Goal: Information Seeking & Learning: Check status

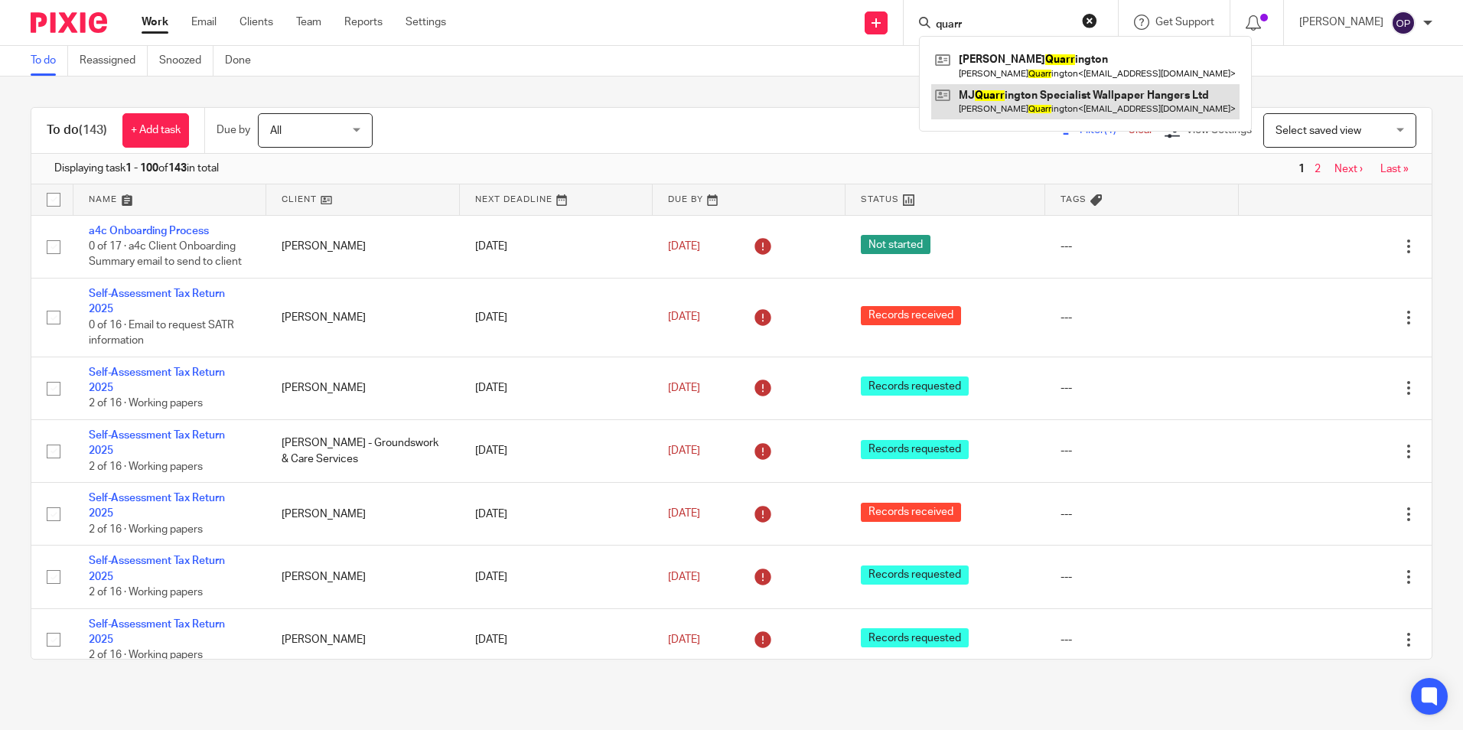
type input "quarr"
click at [1011, 96] on link at bounding box center [1085, 101] width 308 height 35
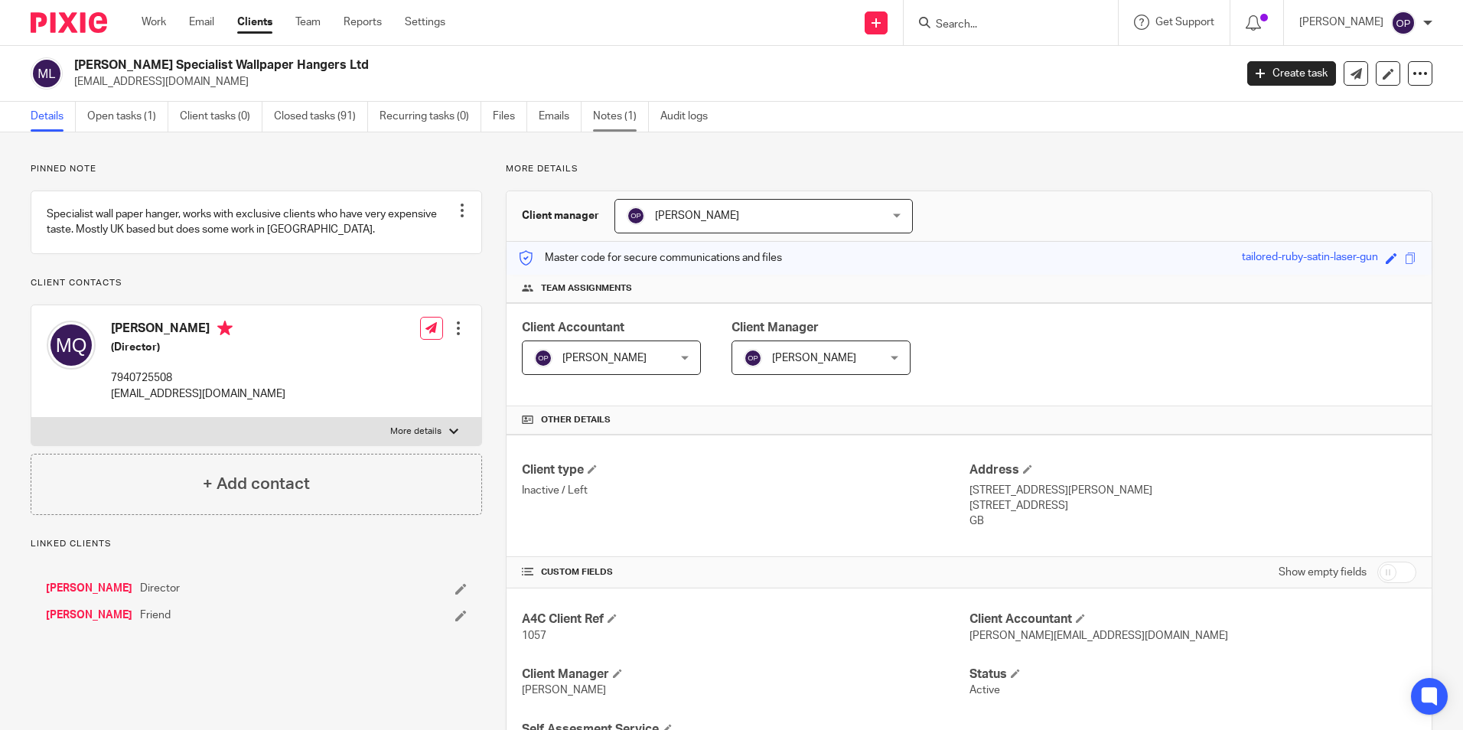
click at [601, 114] on link "Notes (1)" at bounding box center [621, 117] width 56 height 30
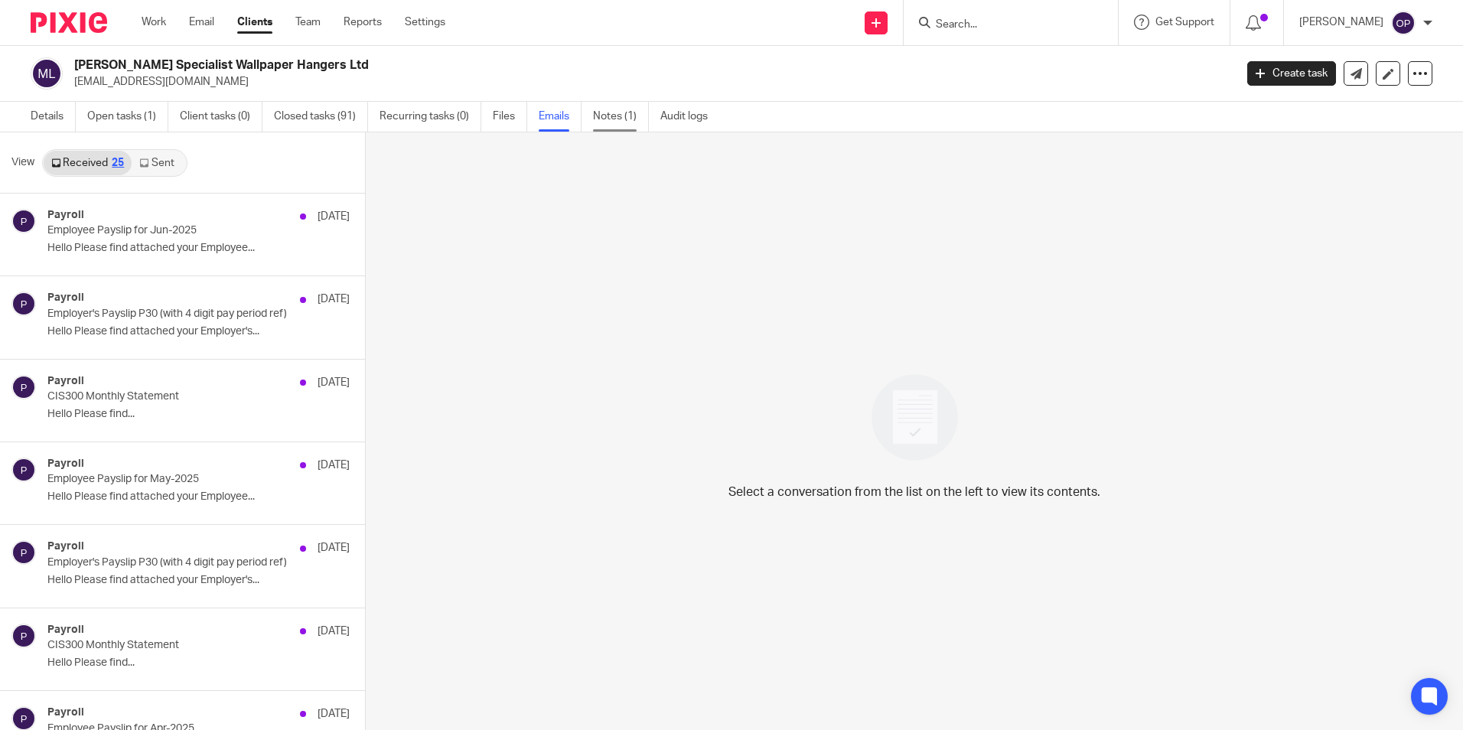
click at [612, 116] on link "Notes (1)" at bounding box center [621, 117] width 56 height 30
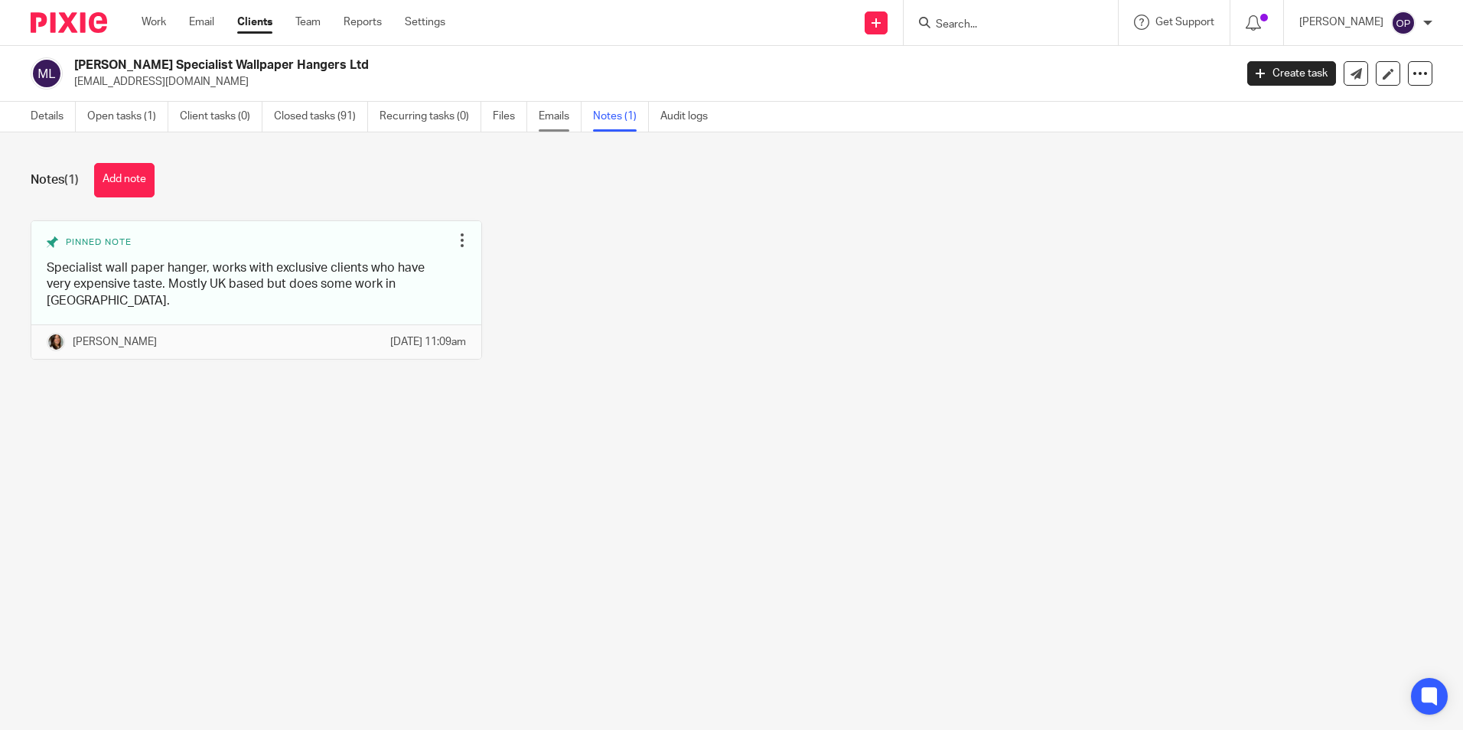
click at [569, 118] on link "Emails" at bounding box center [560, 117] width 43 height 30
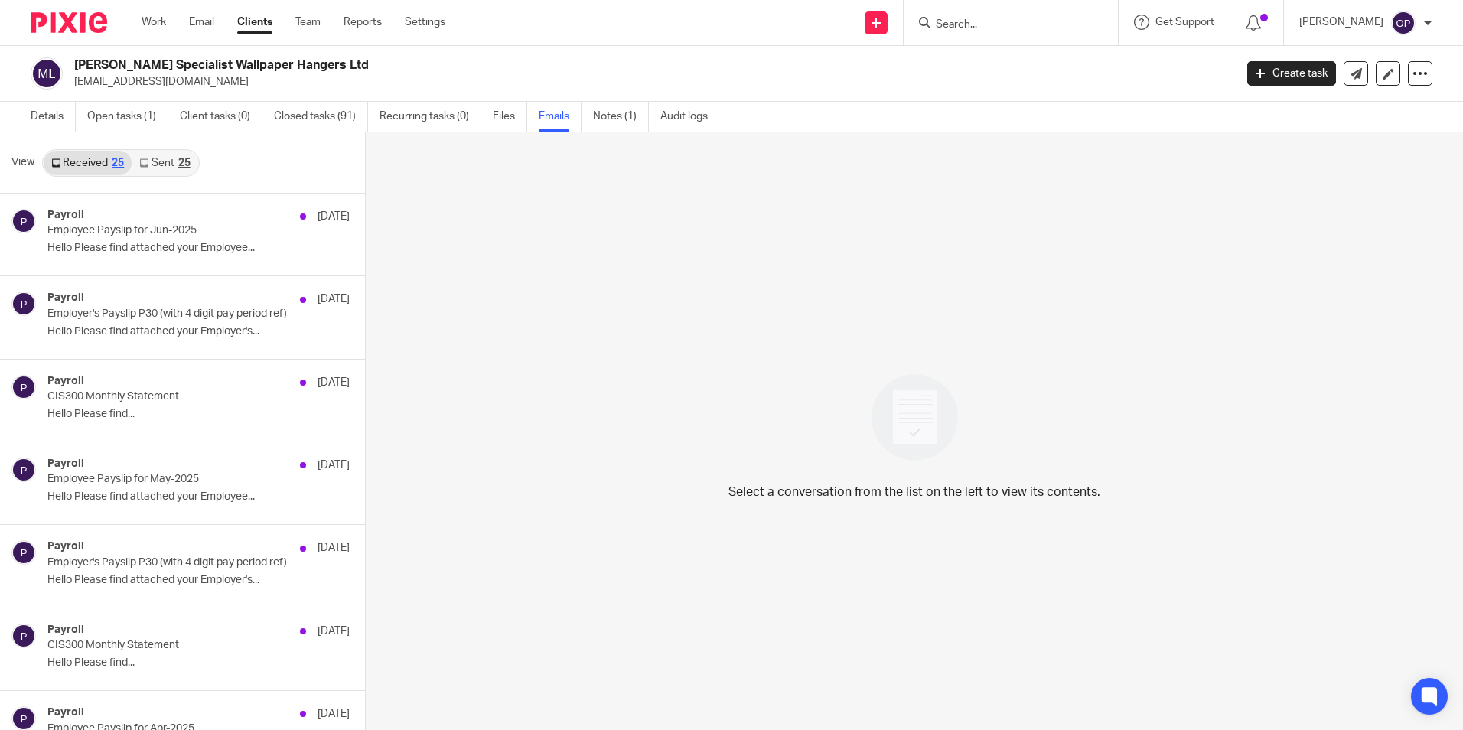
click at [155, 167] on link "Sent 25" at bounding box center [165, 163] width 66 height 24
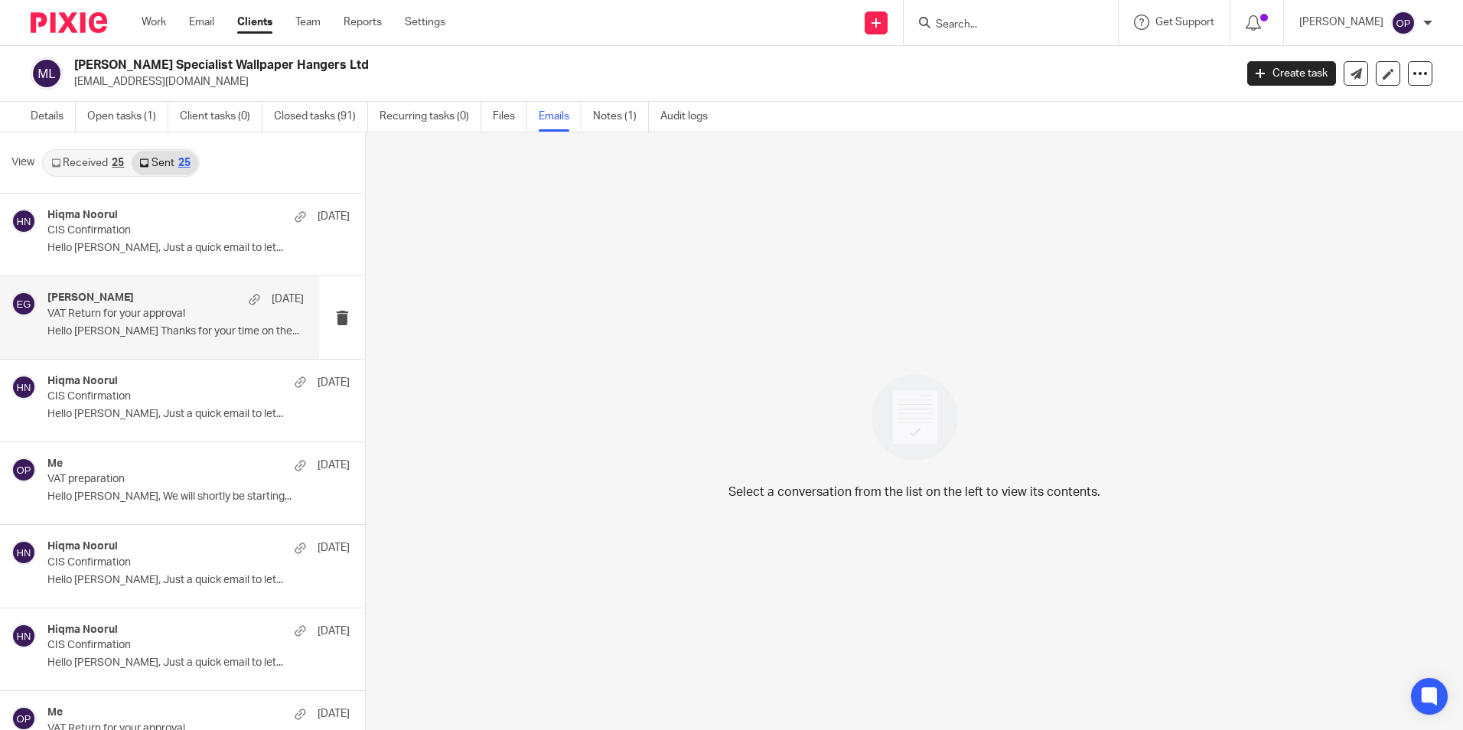
click at [165, 320] on p "VAT Return for your approval" at bounding box center [149, 314] width 205 height 13
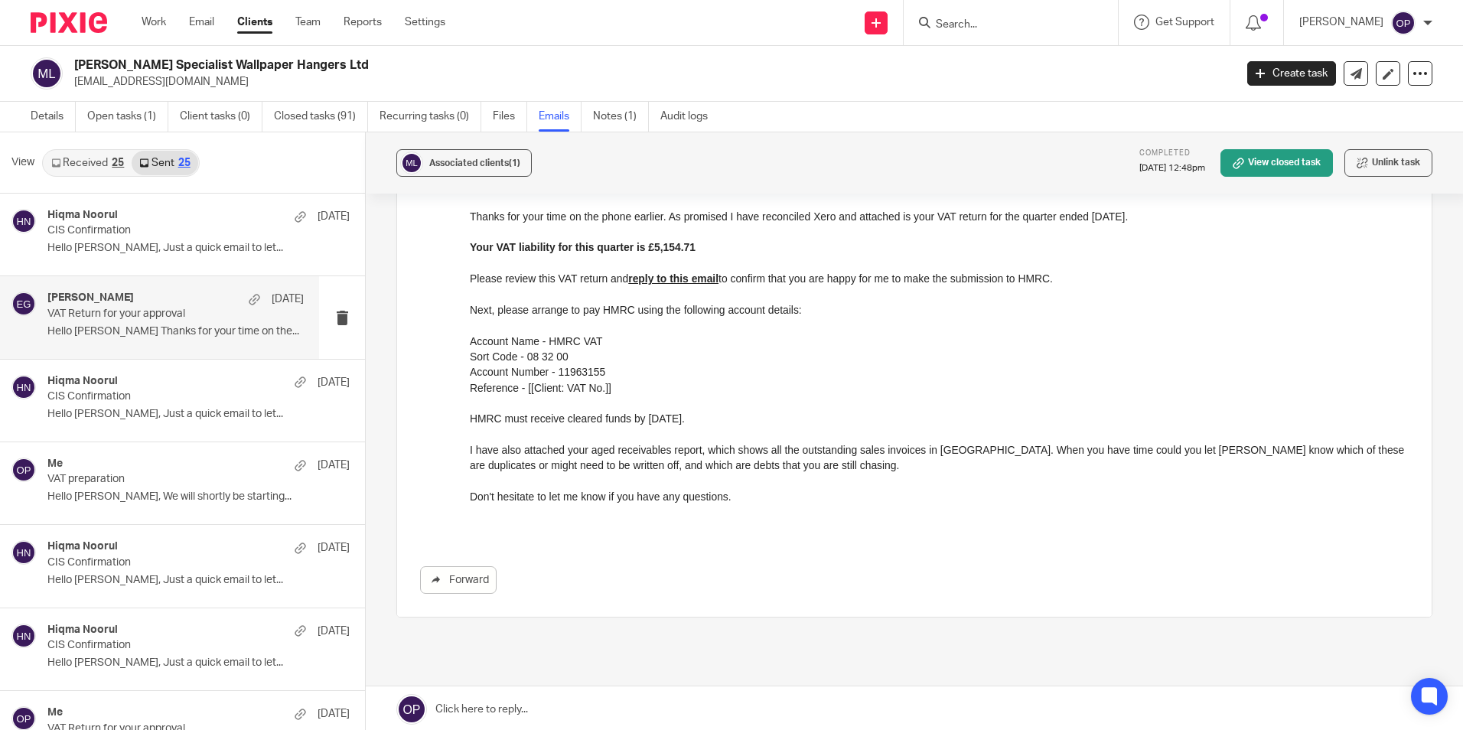
scroll to position [230, 0]
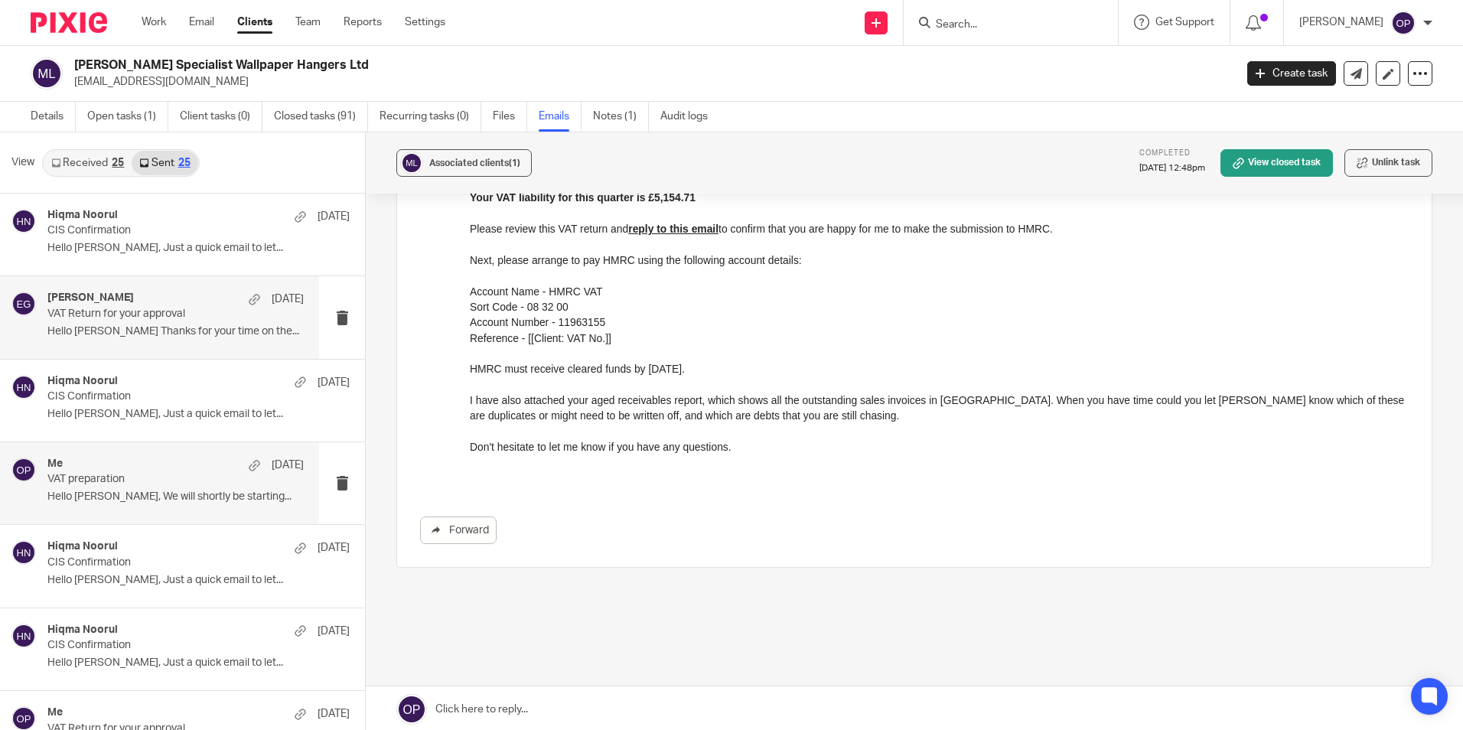
click at [198, 474] on p "VAT preparation" at bounding box center [149, 479] width 205 height 13
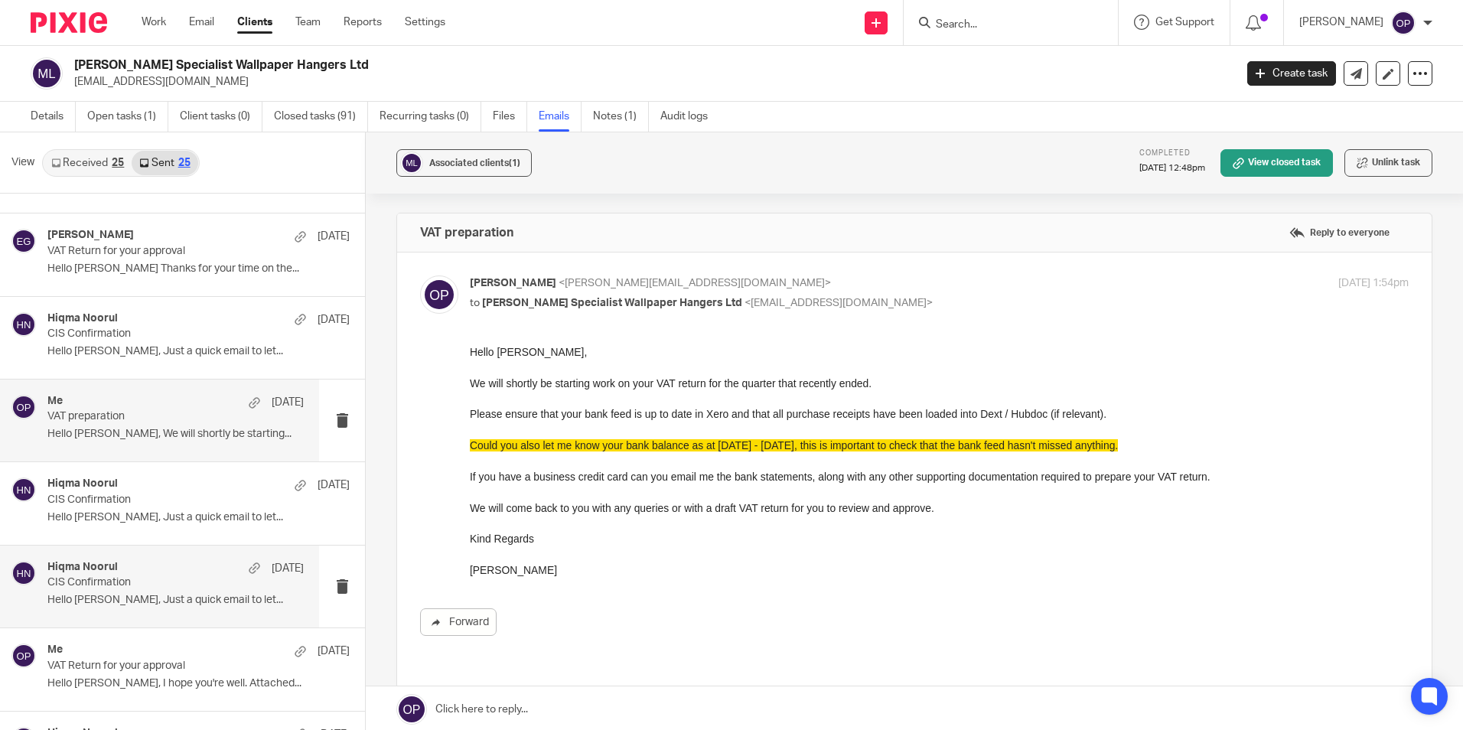
scroll to position [0, 0]
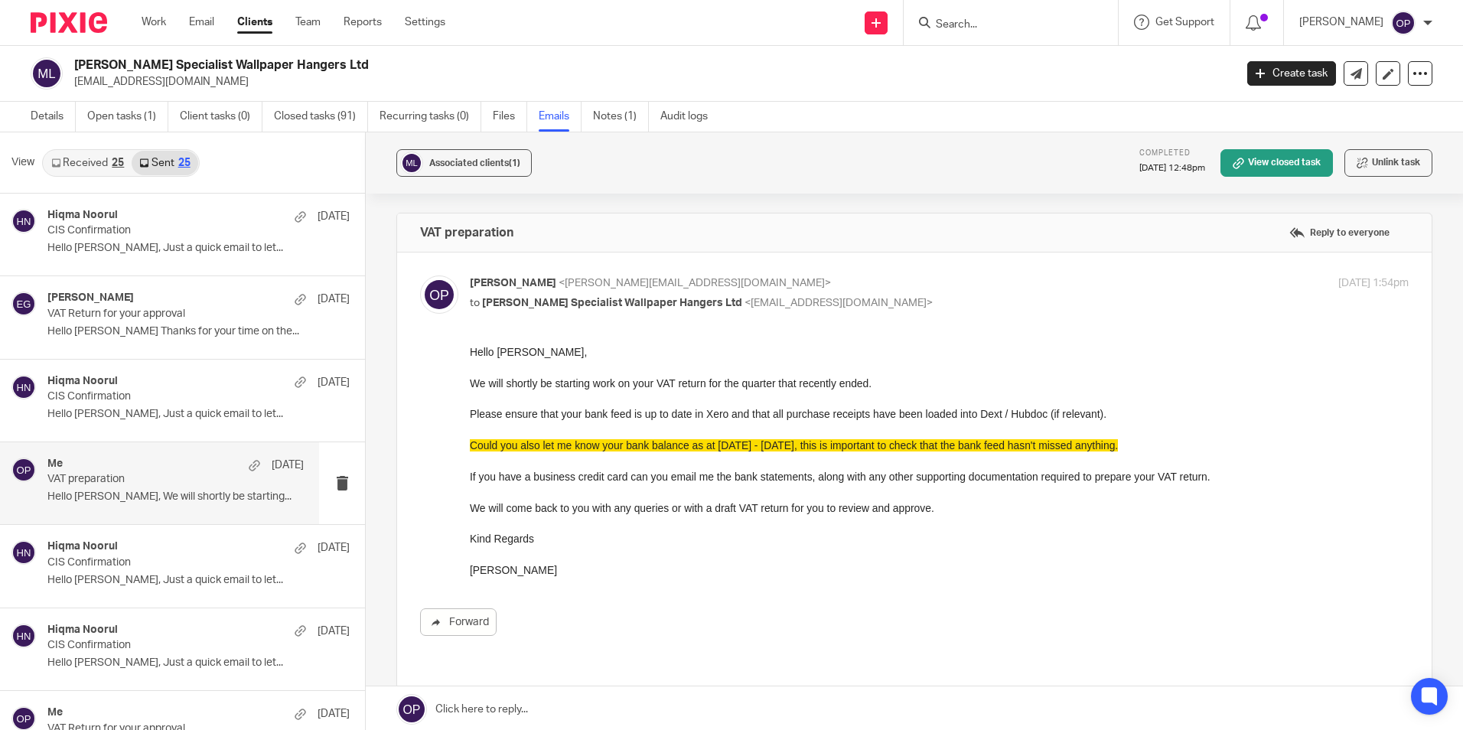
click at [1012, 18] on input "Search" at bounding box center [1003, 25] width 138 height 14
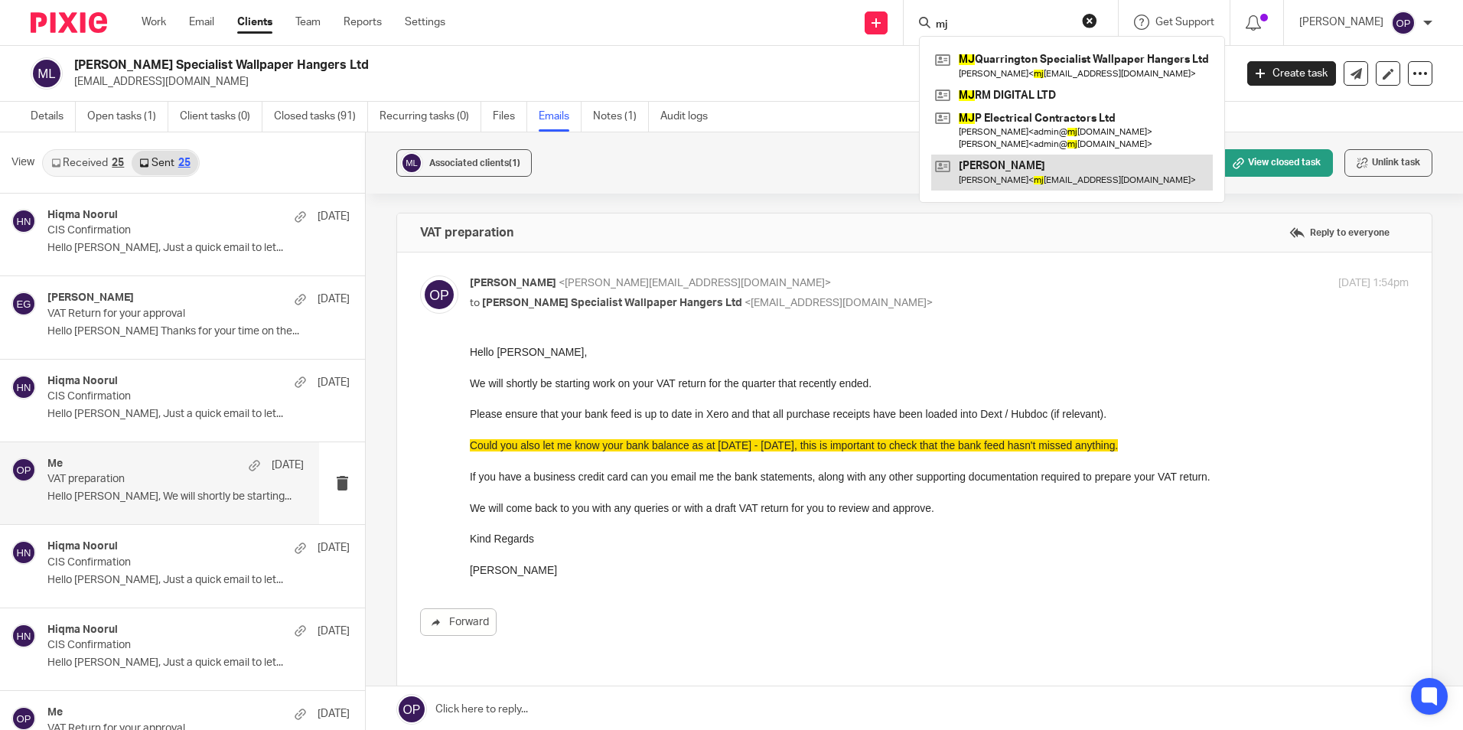
type input "mj"
click at [1012, 179] on link at bounding box center [1072, 172] width 282 height 35
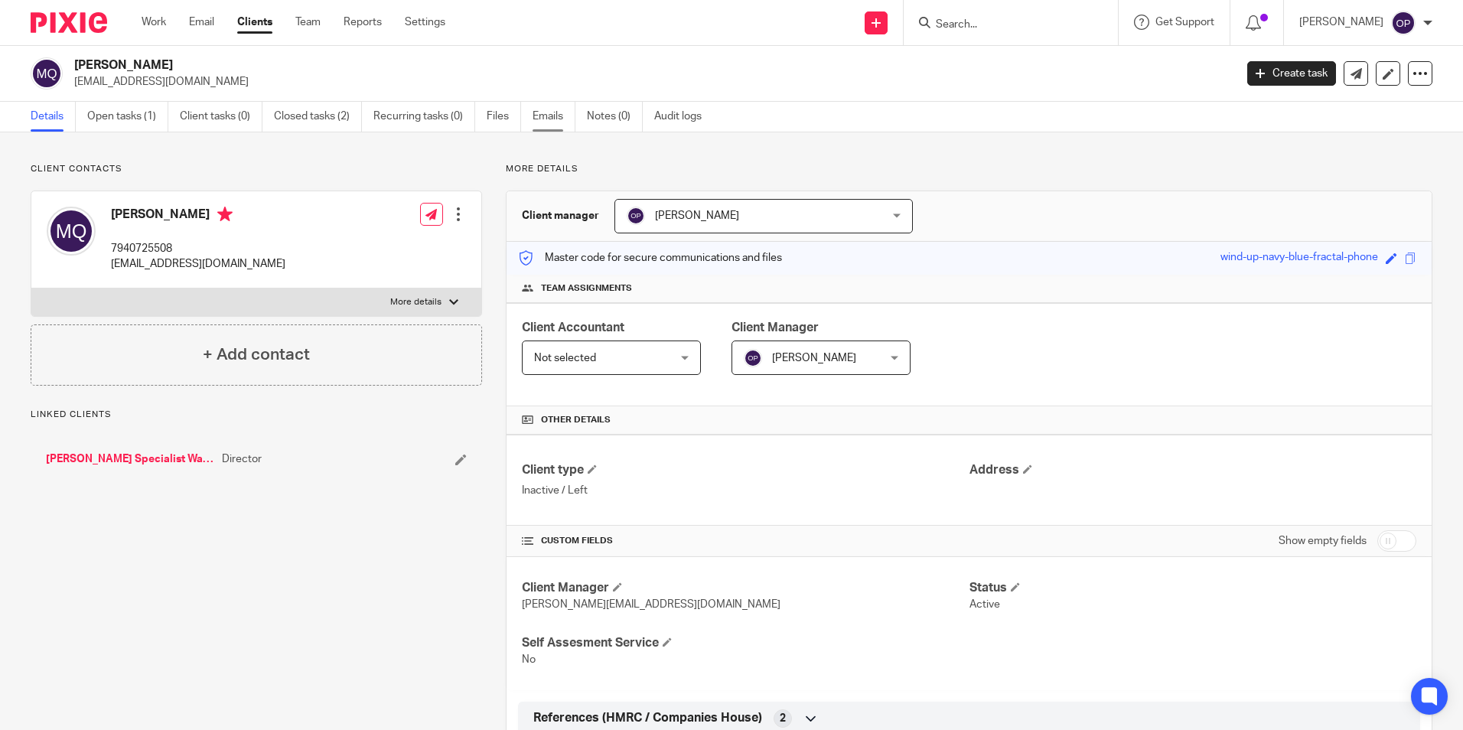
click at [540, 117] on link "Emails" at bounding box center [554, 117] width 43 height 30
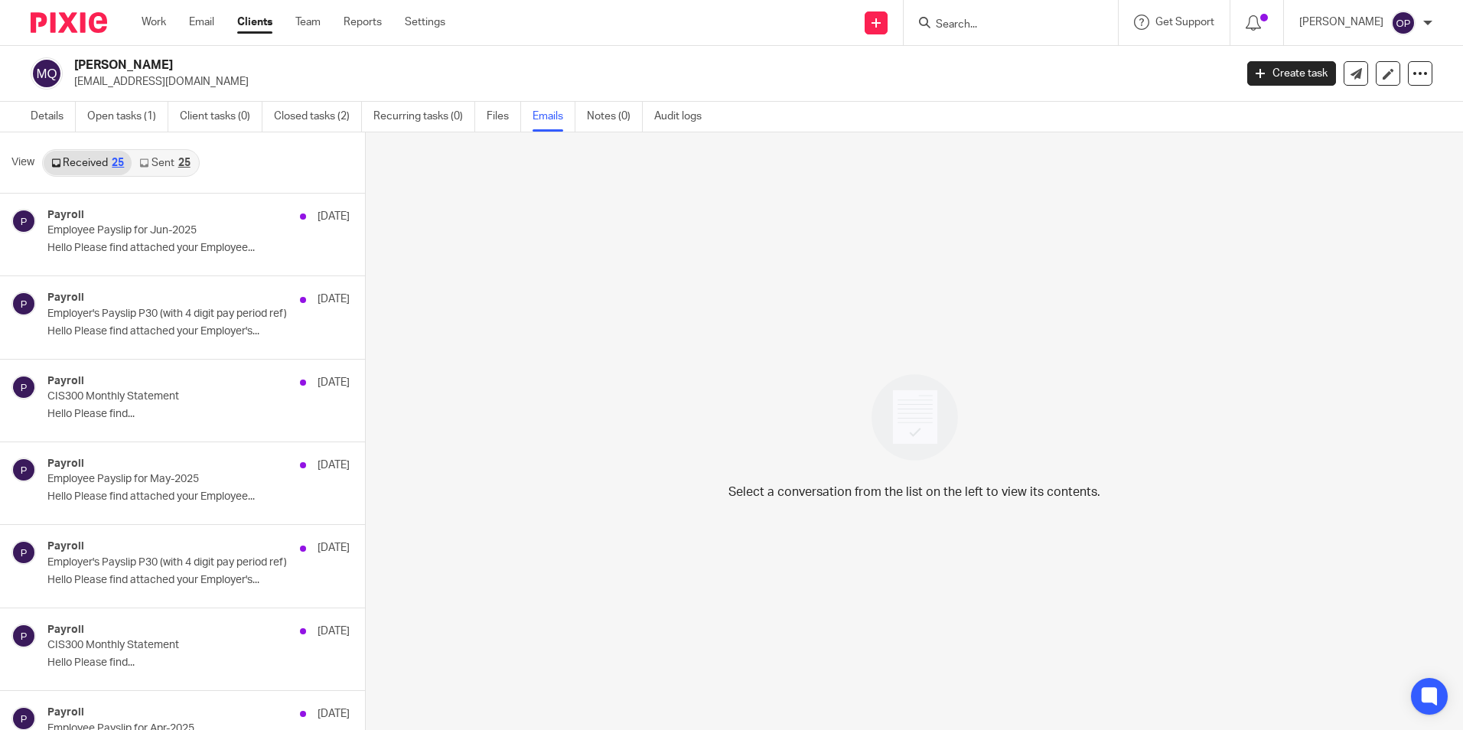
click at [161, 162] on link "Sent 25" at bounding box center [165, 163] width 66 height 24
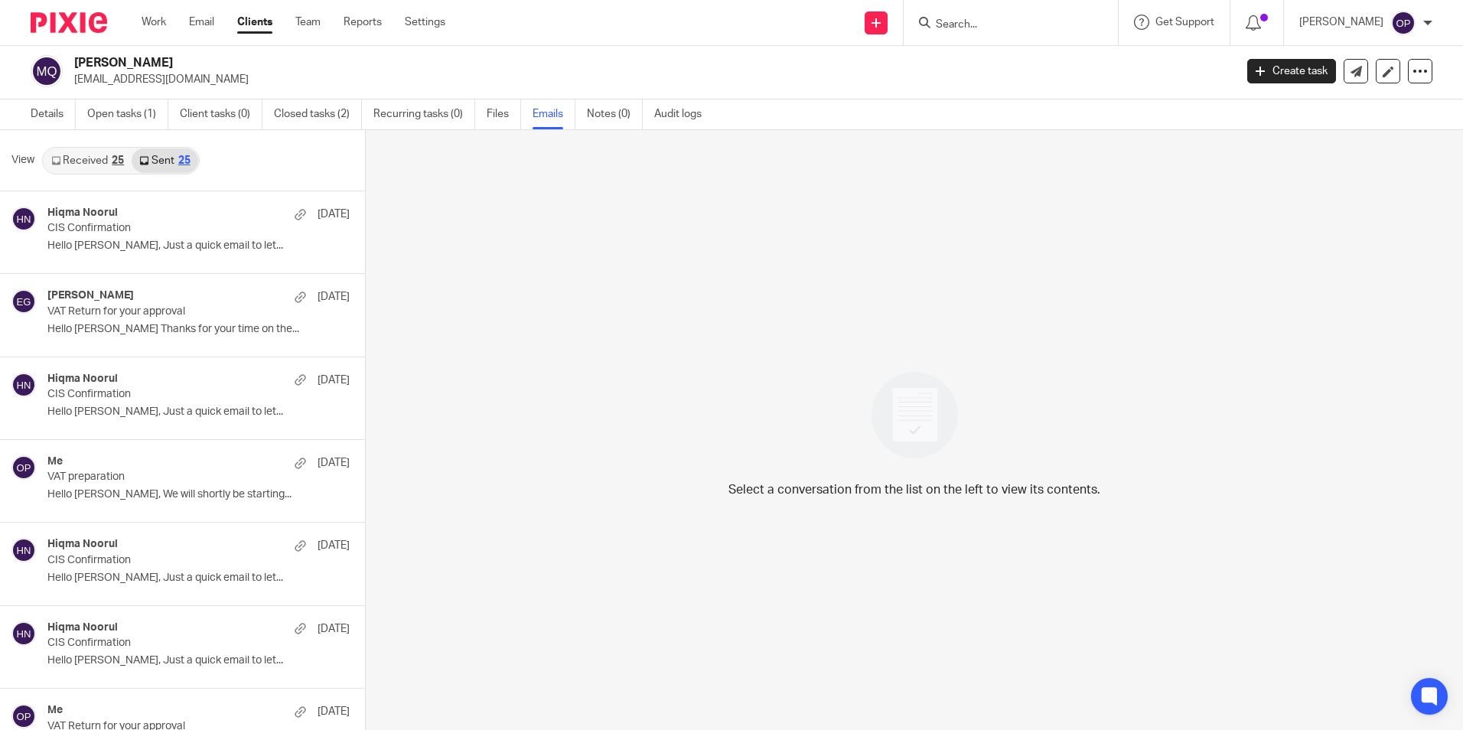
click at [104, 166] on link "Received 25" at bounding box center [88, 160] width 88 height 24
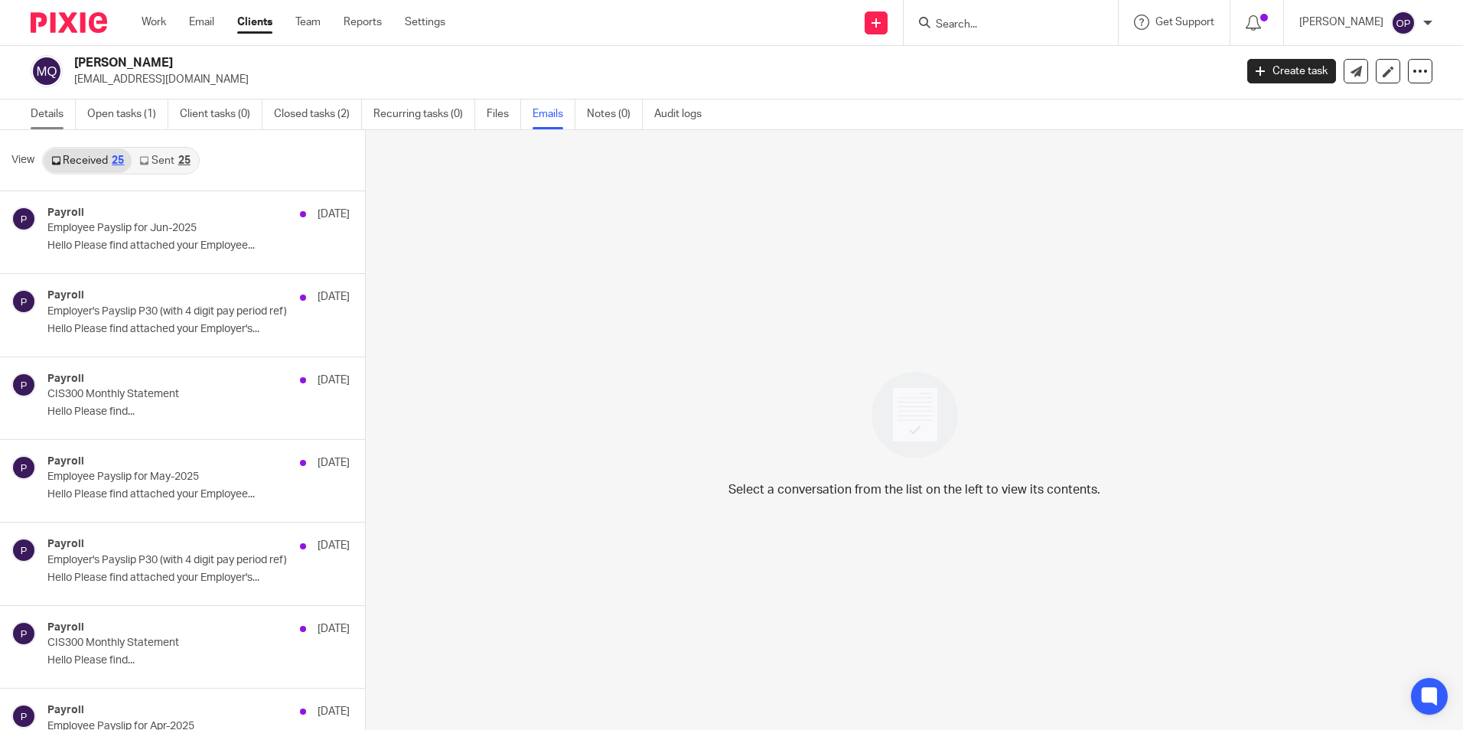
click at [54, 118] on link "Details" at bounding box center [53, 114] width 45 height 30
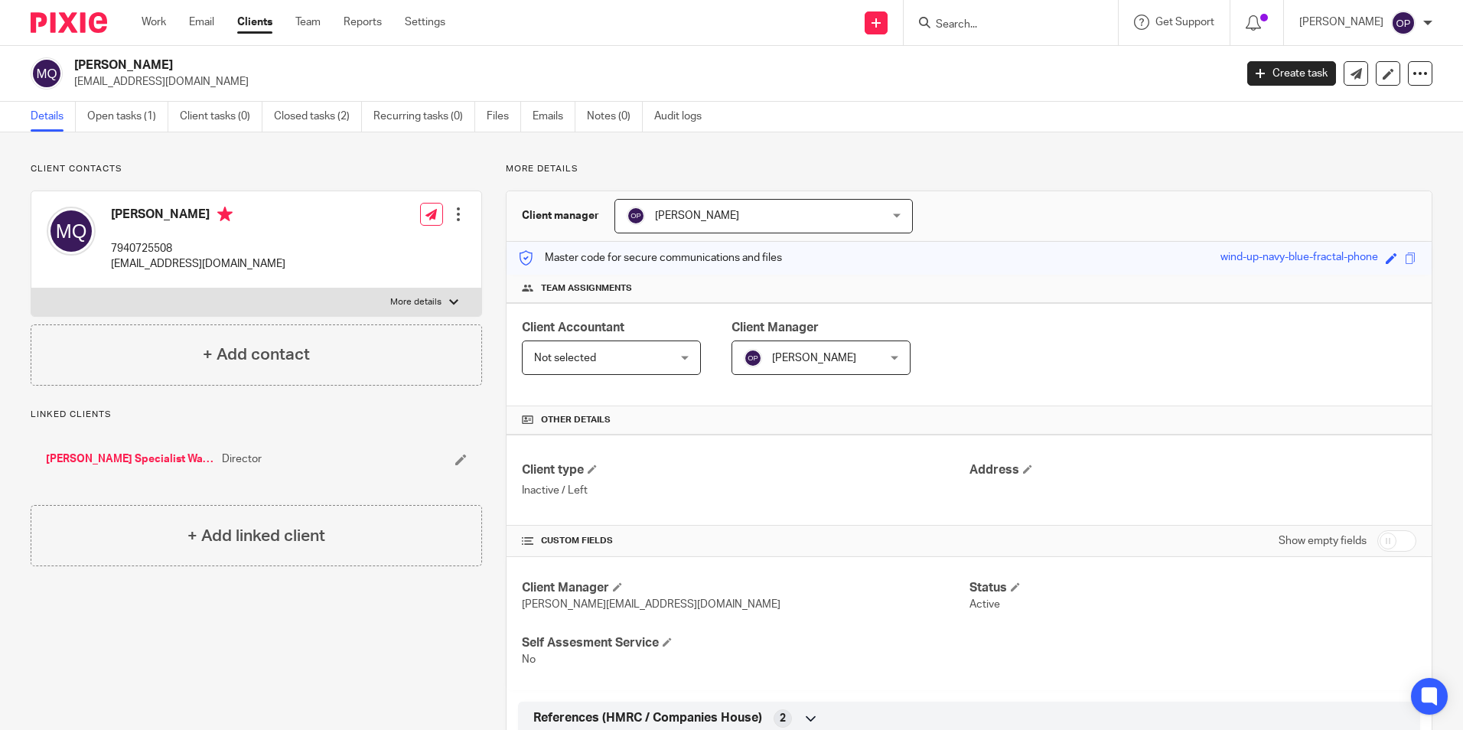
click at [1042, 19] on input "Search" at bounding box center [1003, 25] width 138 height 14
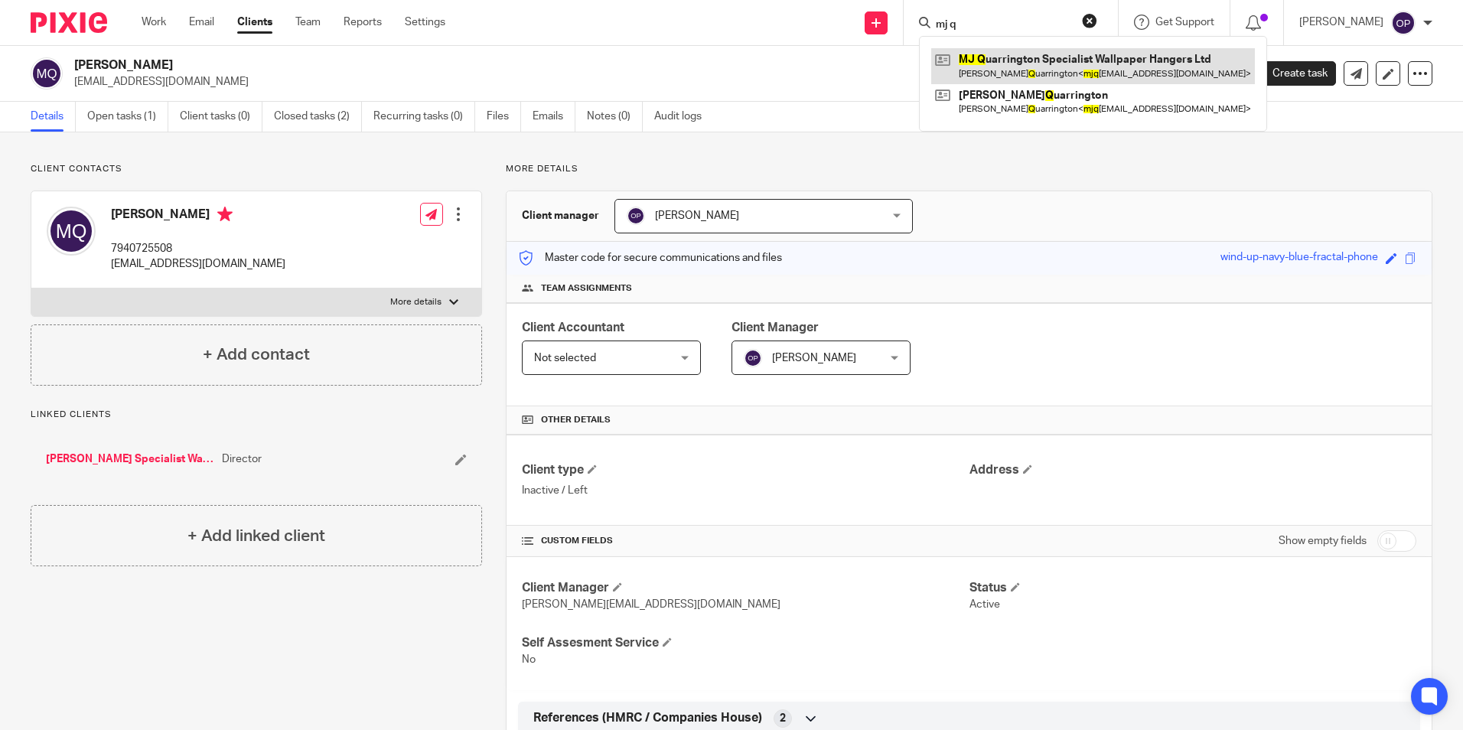
type input "mj q"
click at [1017, 51] on link at bounding box center [1093, 65] width 324 height 35
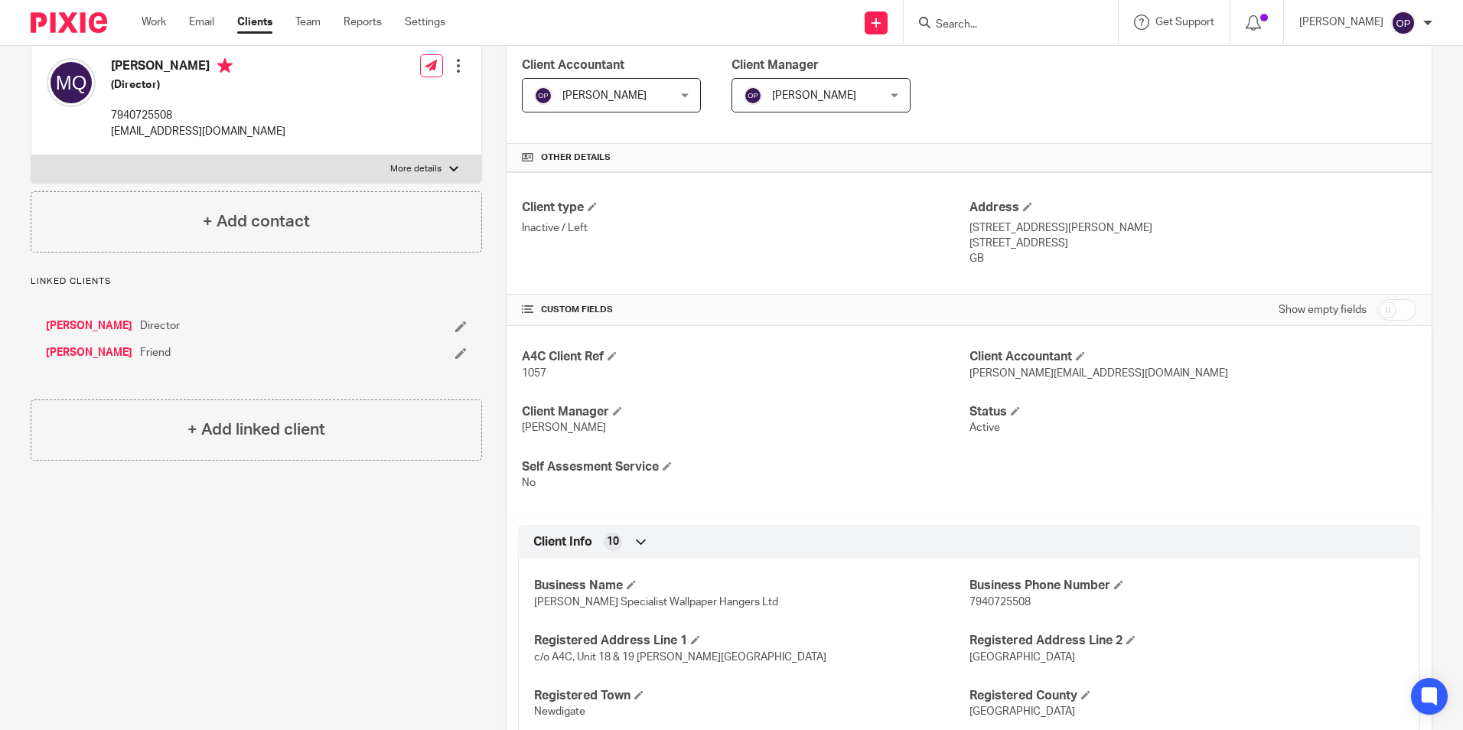
scroll to position [46, 0]
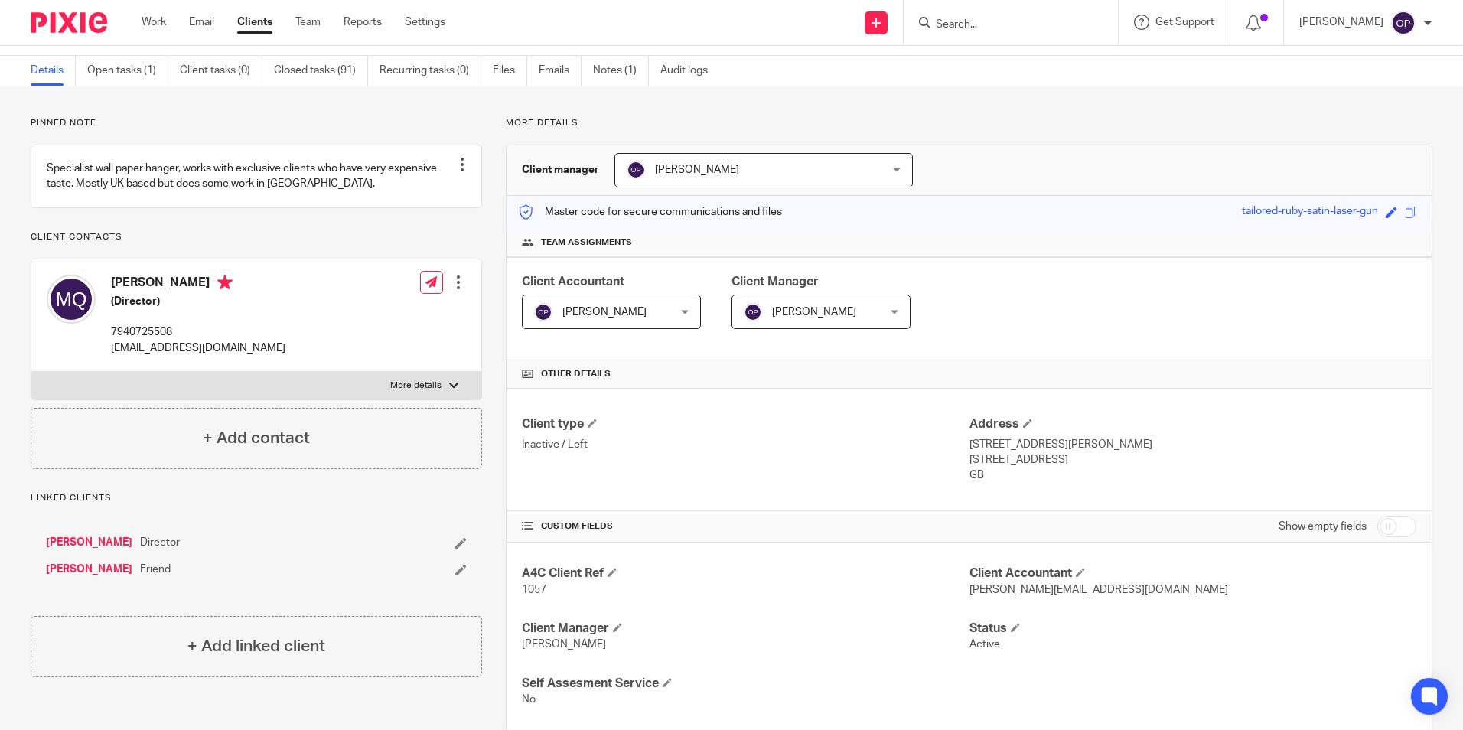
click at [967, 32] on form at bounding box center [1015, 22] width 163 height 19
click at [973, 27] on input "Search" at bounding box center [1003, 25] width 138 height 14
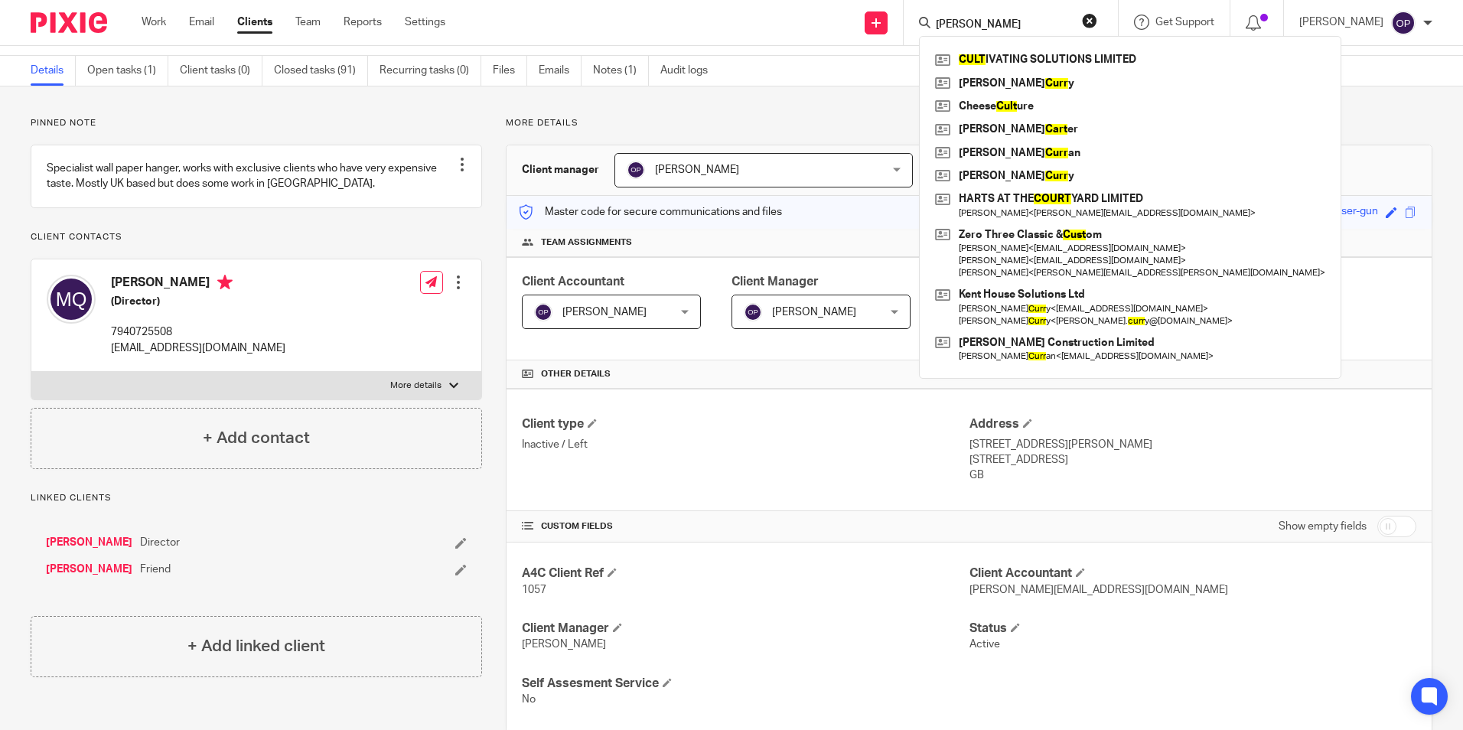
click at [1002, 19] on input "[PERSON_NAME]" at bounding box center [1003, 25] width 138 height 14
type input "[PERSON_NAME]"
click at [1037, 171] on link at bounding box center [1130, 176] width 398 height 23
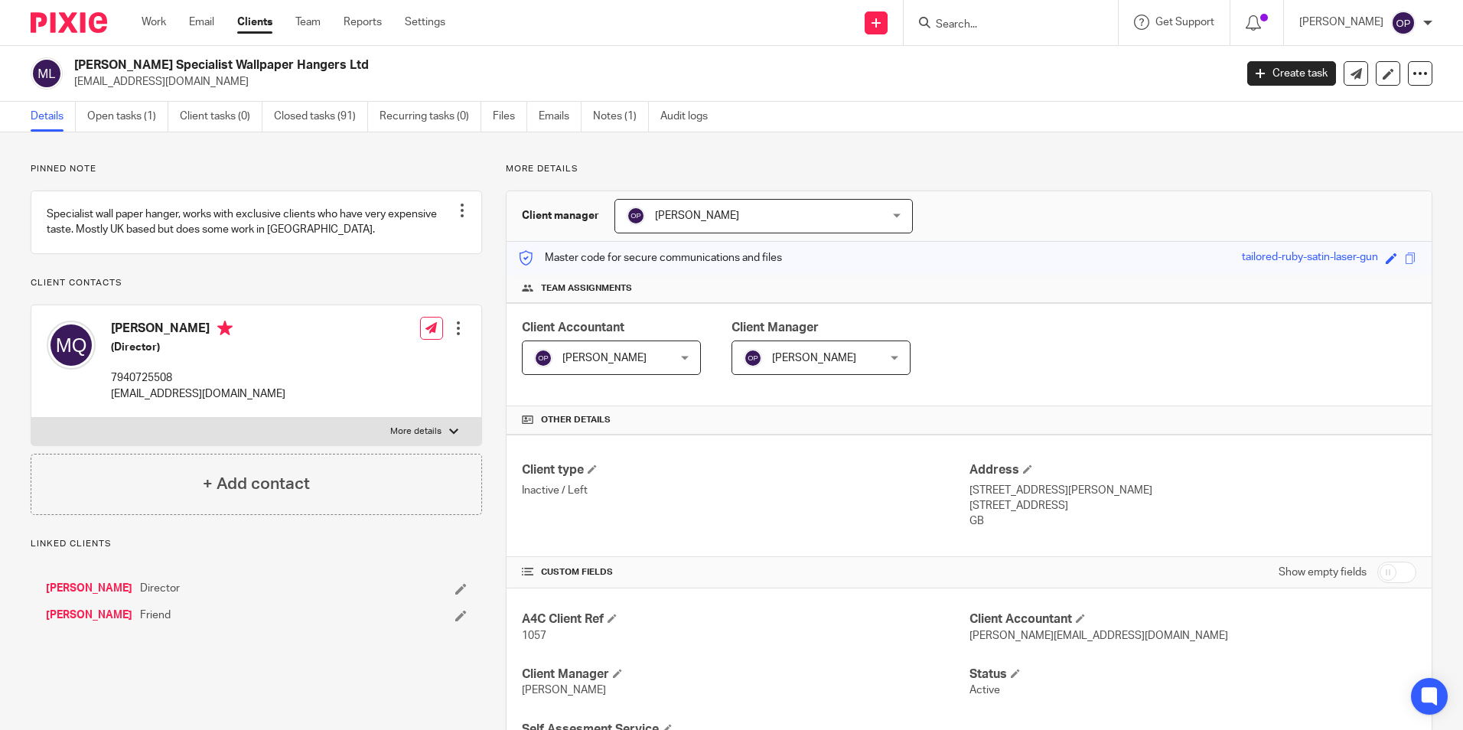
click at [1042, 19] on input "Search" at bounding box center [1003, 25] width 138 height 14
click at [1024, 8] on div at bounding box center [1011, 22] width 214 height 45
click at [1014, 28] on input "Search" at bounding box center [1003, 25] width 138 height 14
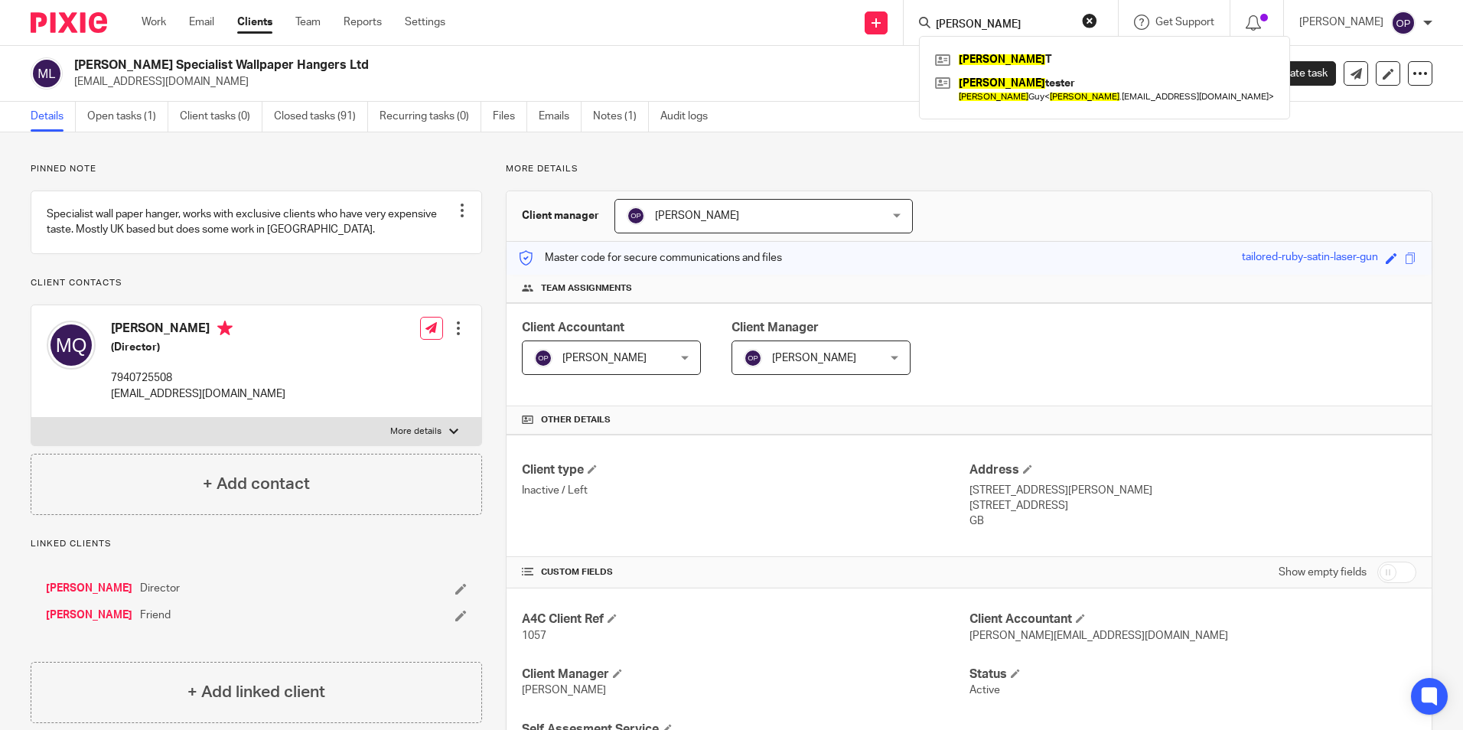
type input "esther"
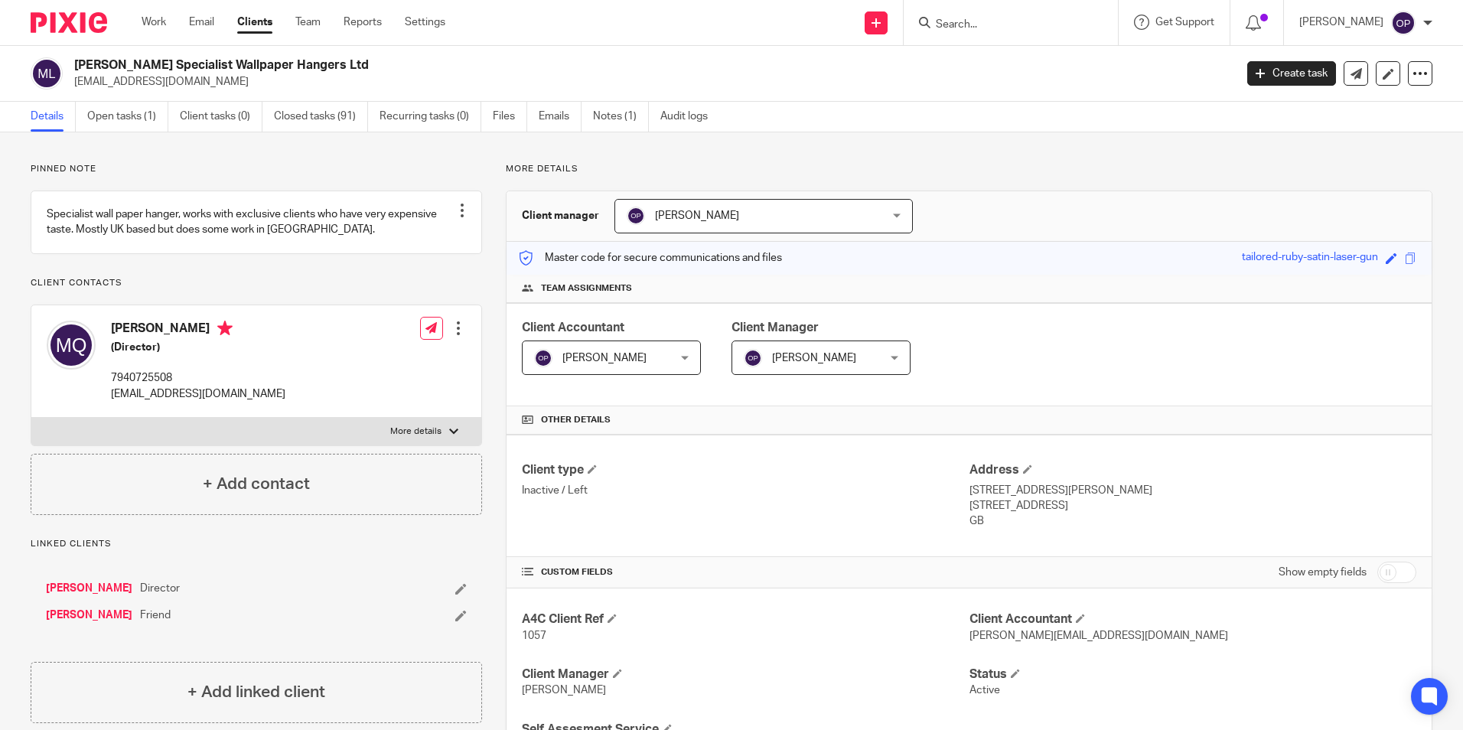
click at [997, 28] on input "Search" at bounding box center [1003, 25] width 138 height 14
click at [976, 33] on div at bounding box center [1011, 22] width 214 height 45
click at [978, 21] on input "Search" at bounding box center [1003, 25] width 138 height 14
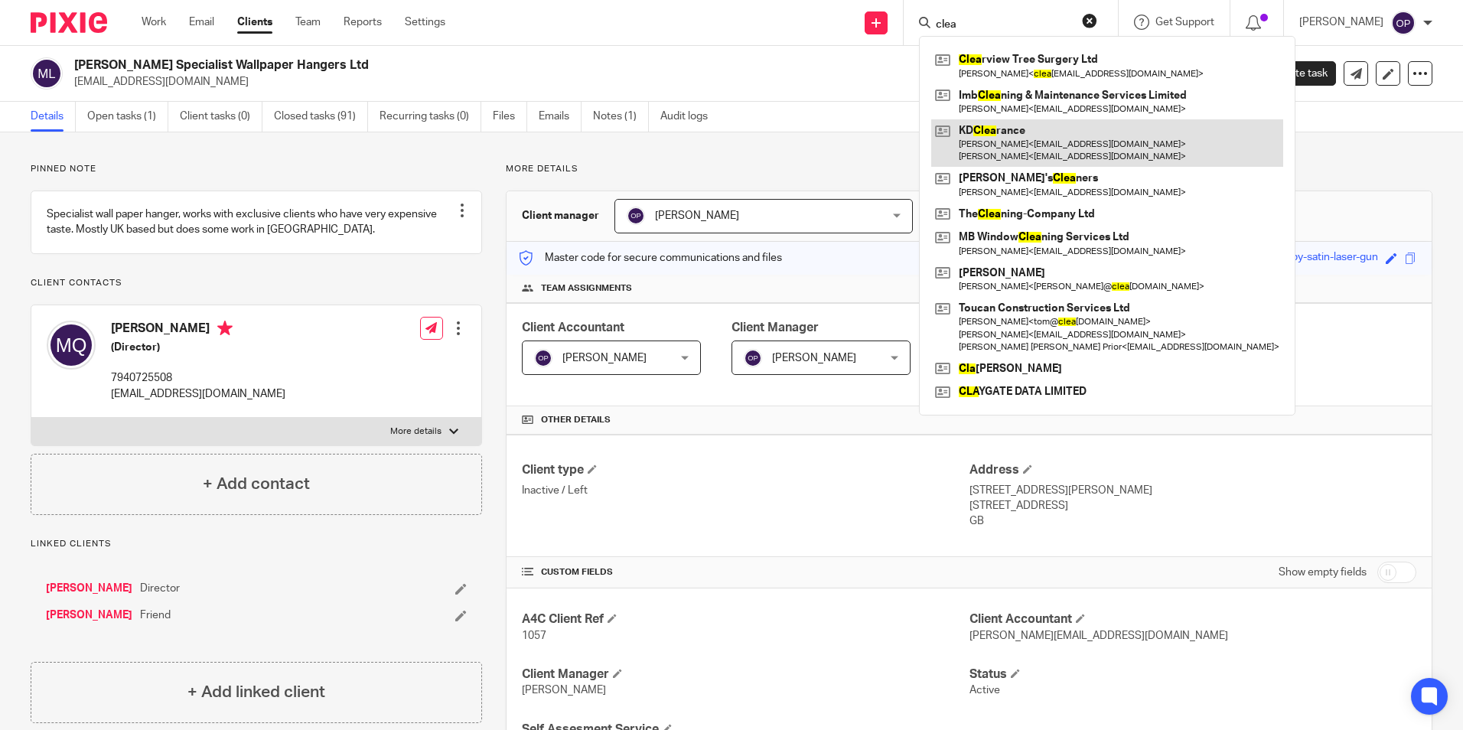
type input "clea"
click at [1024, 131] on link at bounding box center [1107, 142] width 352 height 47
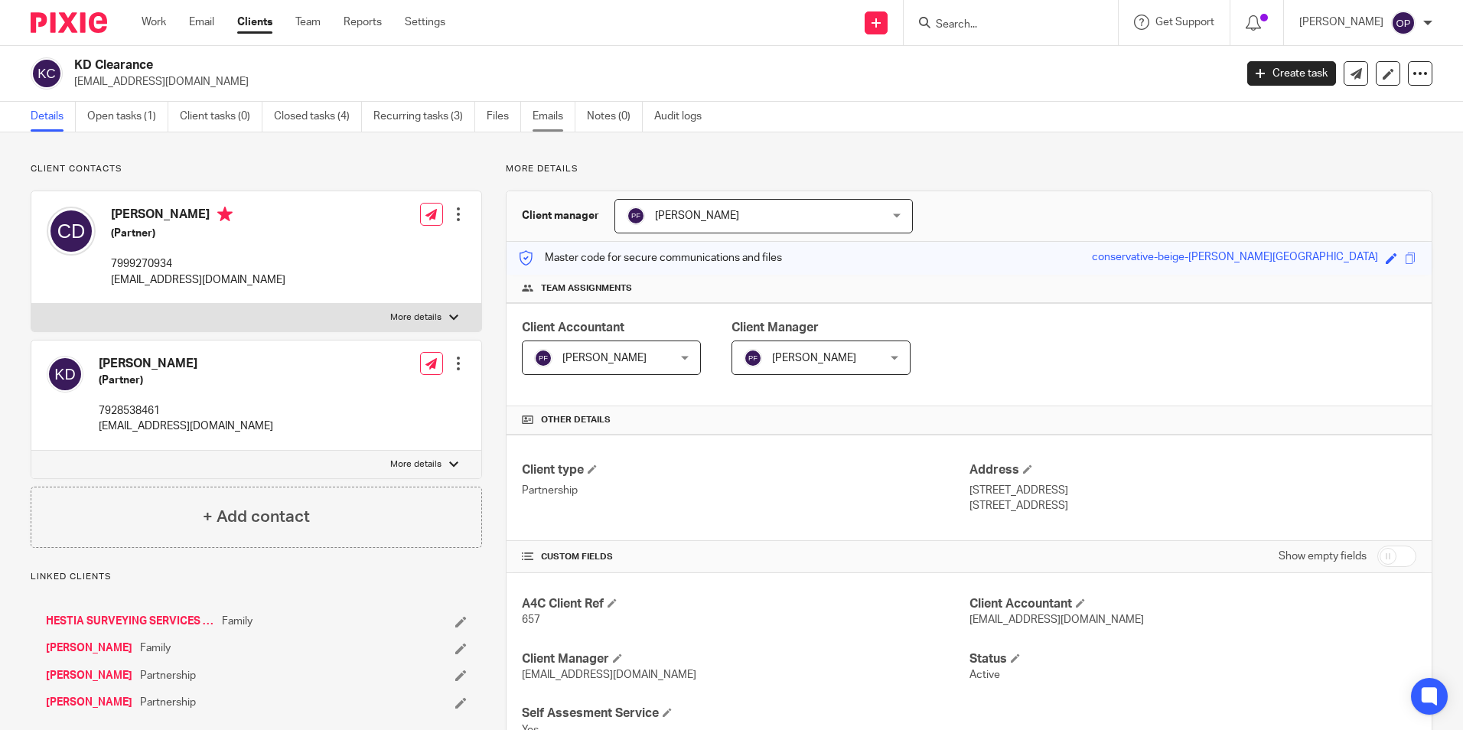
click at [560, 124] on link "Emails" at bounding box center [554, 117] width 43 height 30
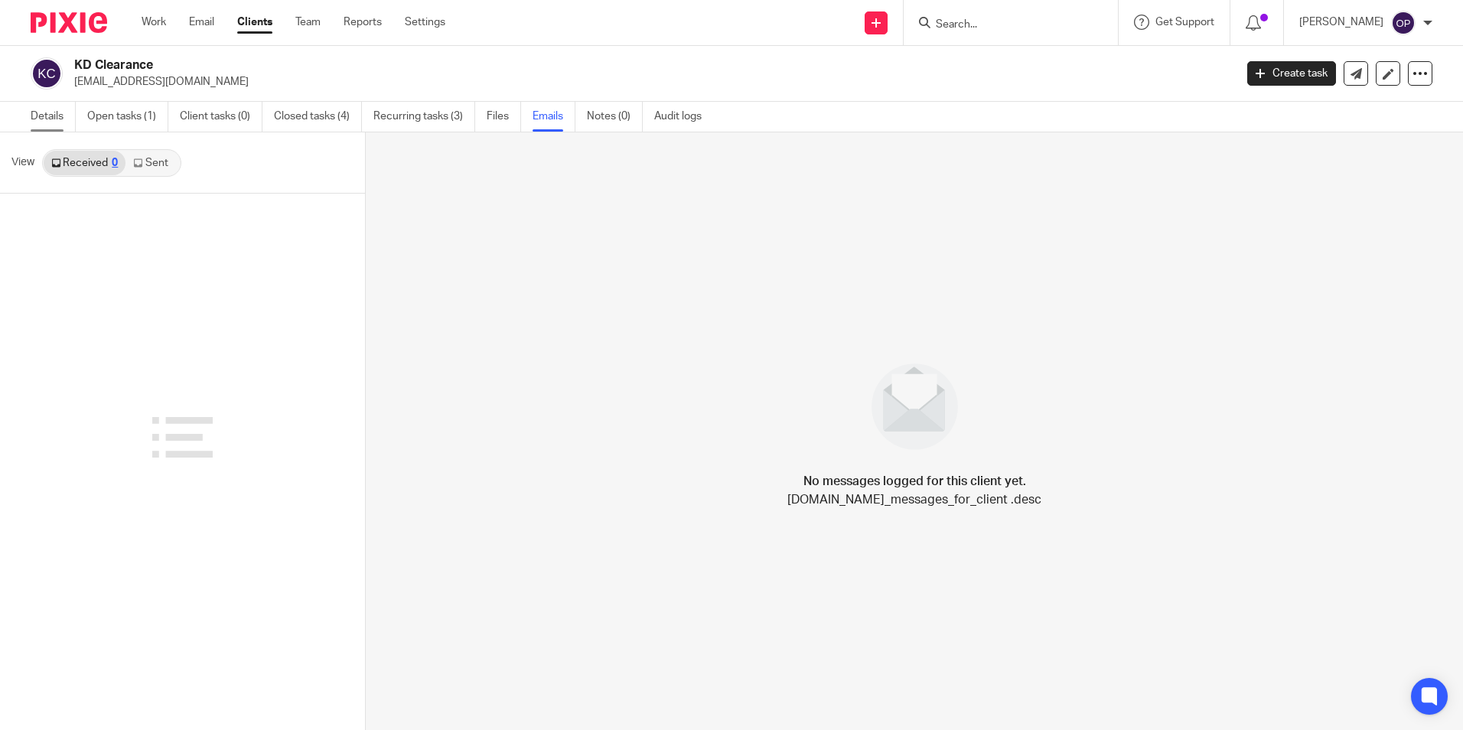
click at [56, 114] on link "Details" at bounding box center [53, 117] width 45 height 30
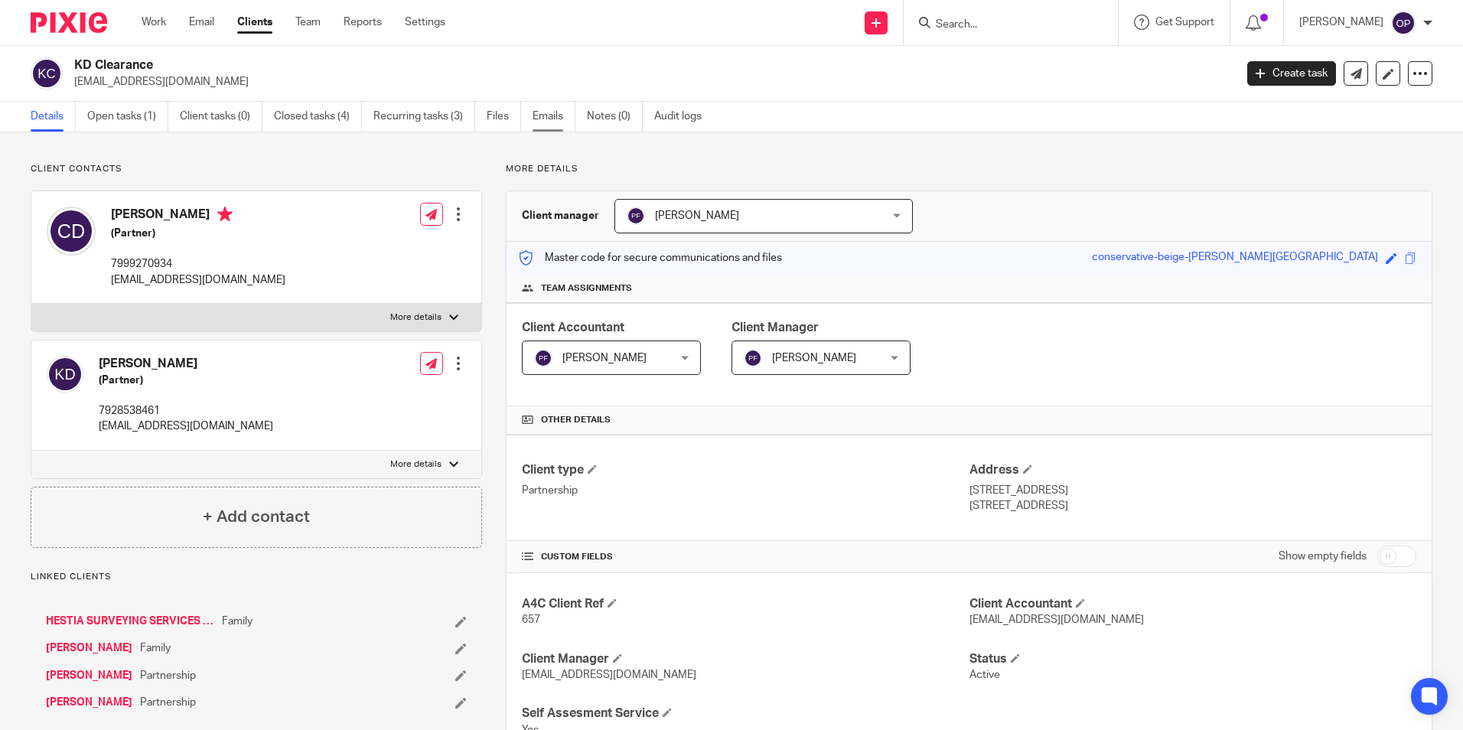
click at [560, 119] on link "Emails" at bounding box center [554, 117] width 43 height 30
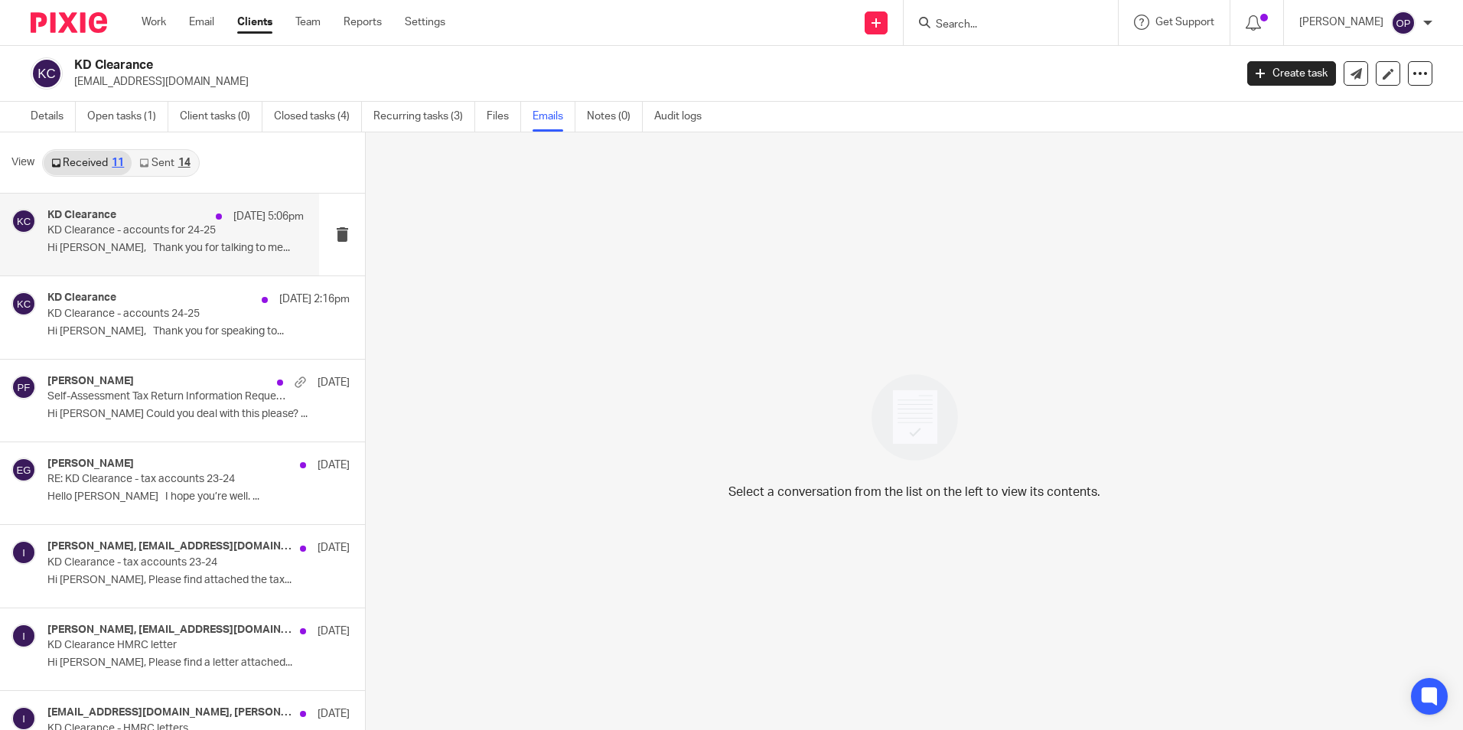
click at [145, 259] on div "KD Clearance [DATE] 5:06pm KD Clearance - accounts for 24-25 Hi [PERSON_NAME], …" at bounding box center [175, 234] width 256 height 51
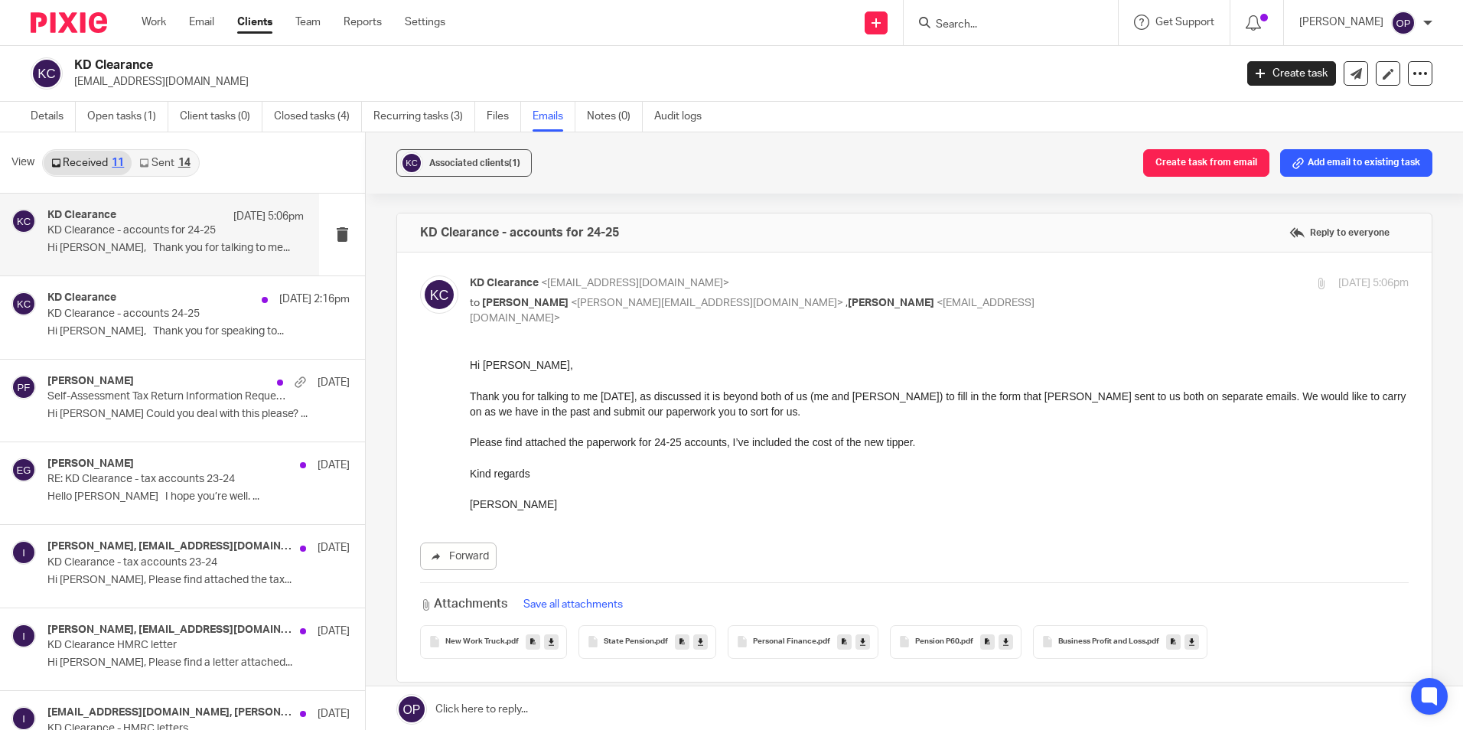
click at [184, 171] on link "Sent 14" at bounding box center [165, 163] width 66 height 24
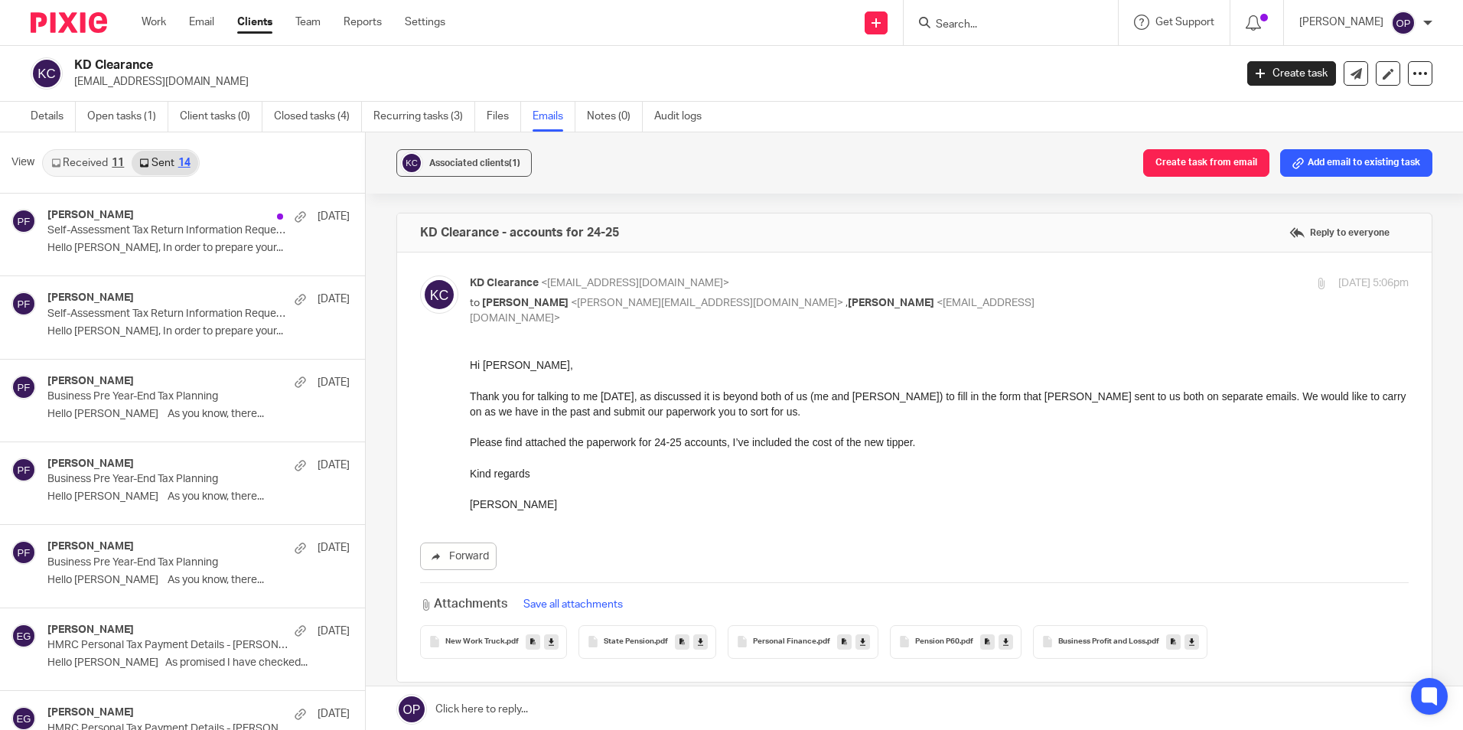
scroll to position [2, 0]
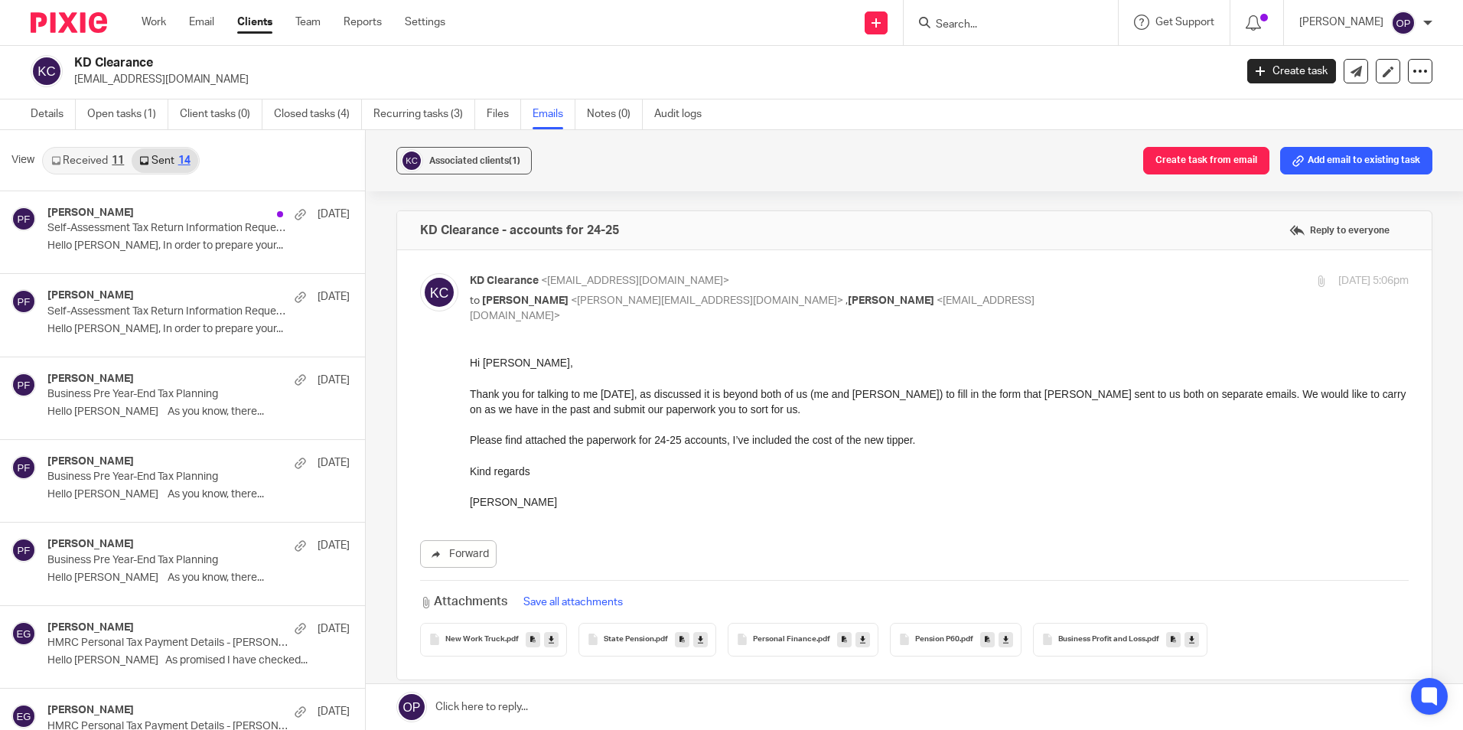
click at [93, 160] on link "Received 11" at bounding box center [88, 160] width 88 height 24
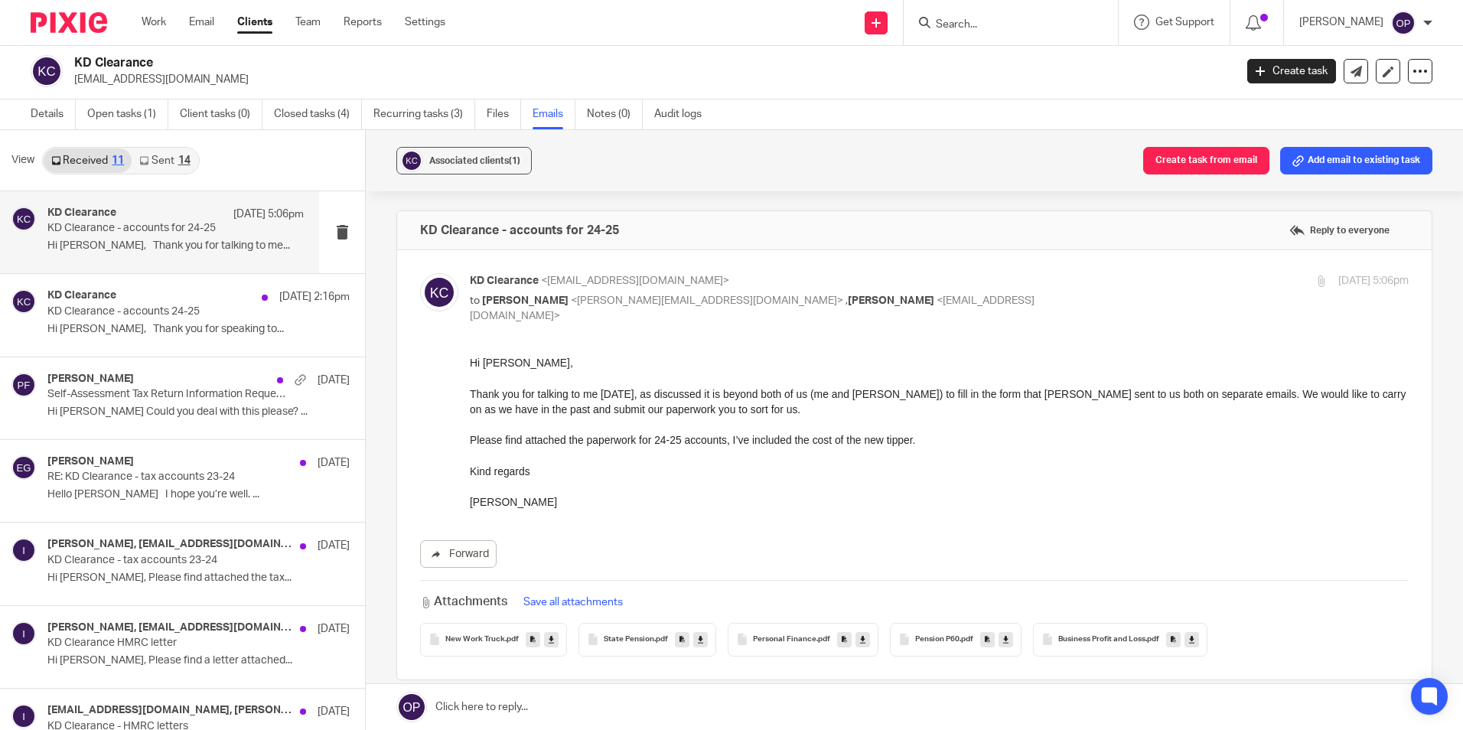
click at [155, 160] on link "Sent 14" at bounding box center [165, 160] width 66 height 24
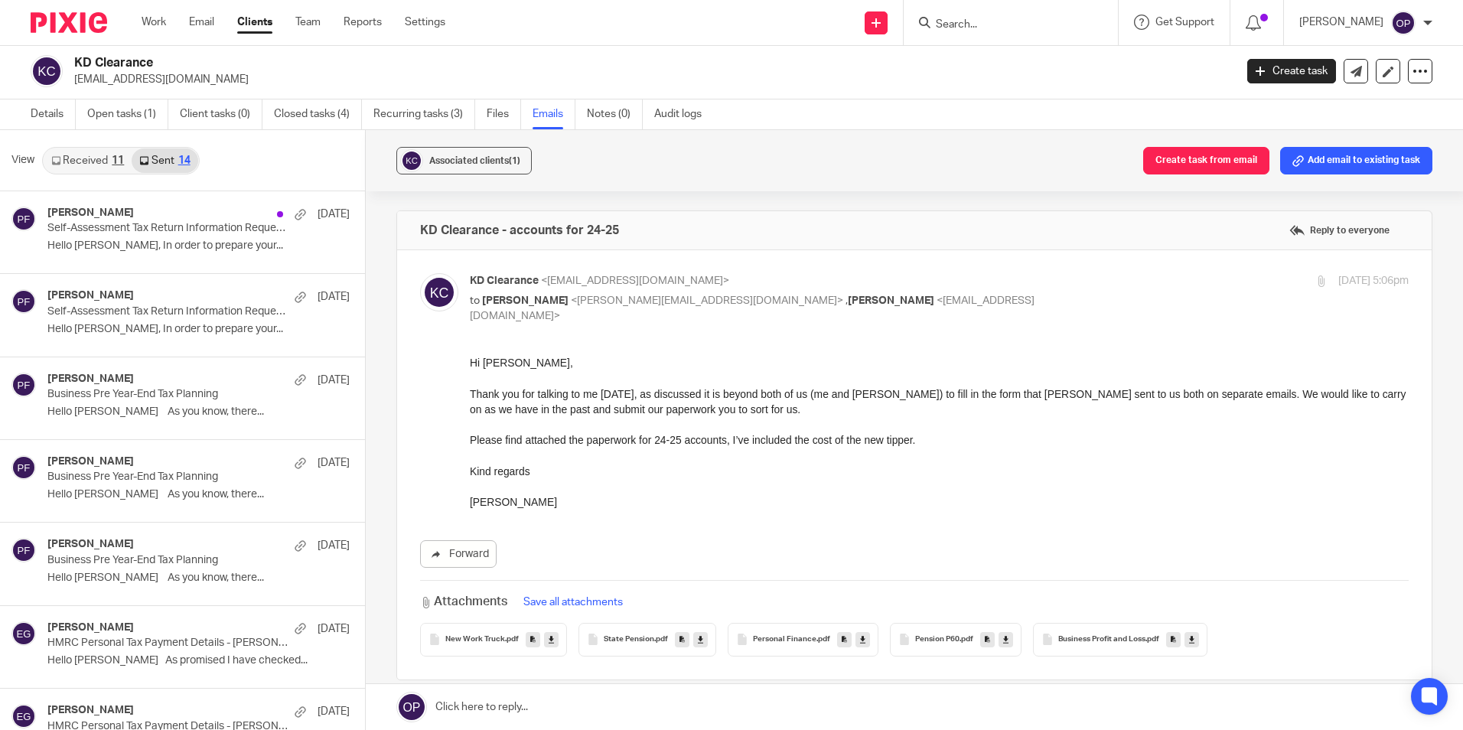
click at [82, 155] on link "Received 11" at bounding box center [88, 160] width 88 height 24
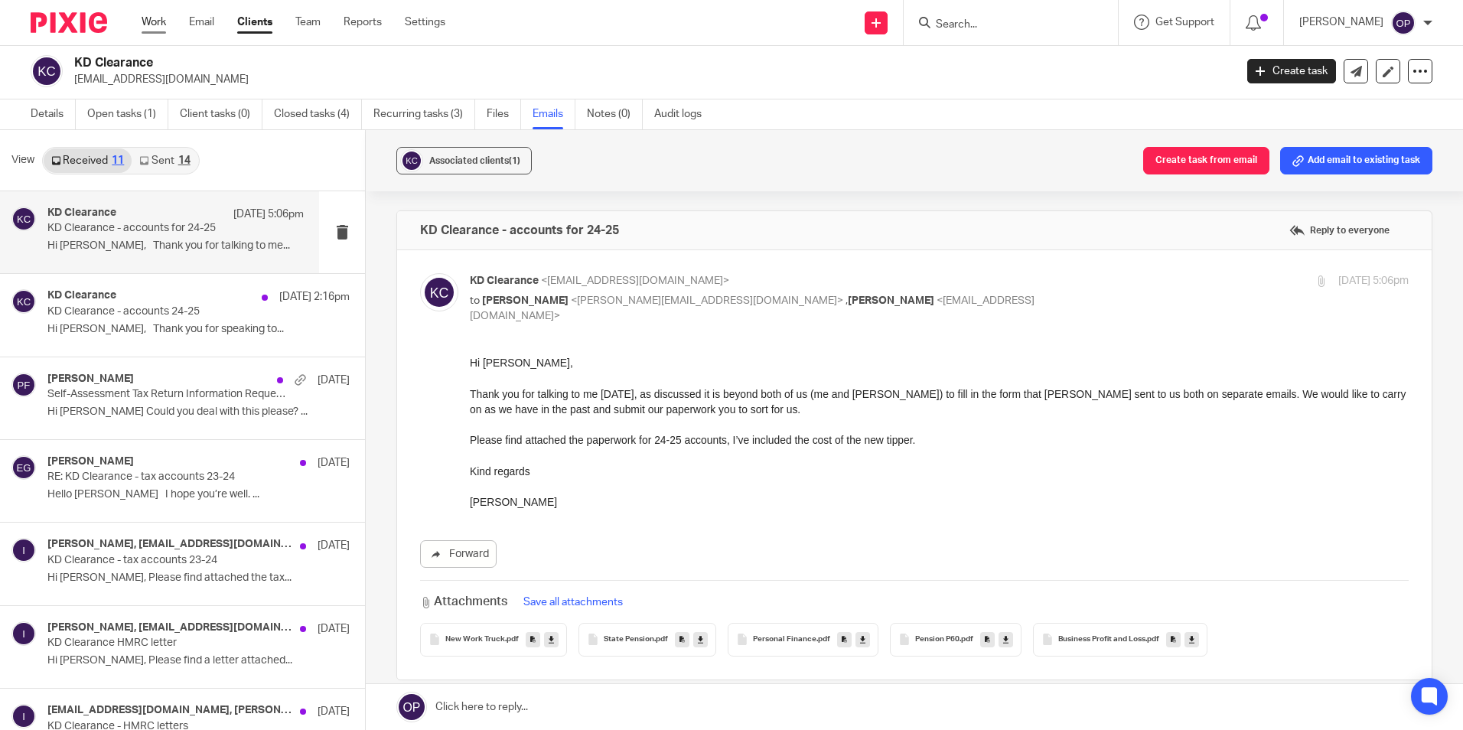
click at [157, 29] on link "Work" at bounding box center [154, 22] width 24 height 15
